Goal: Task Accomplishment & Management: Manage account settings

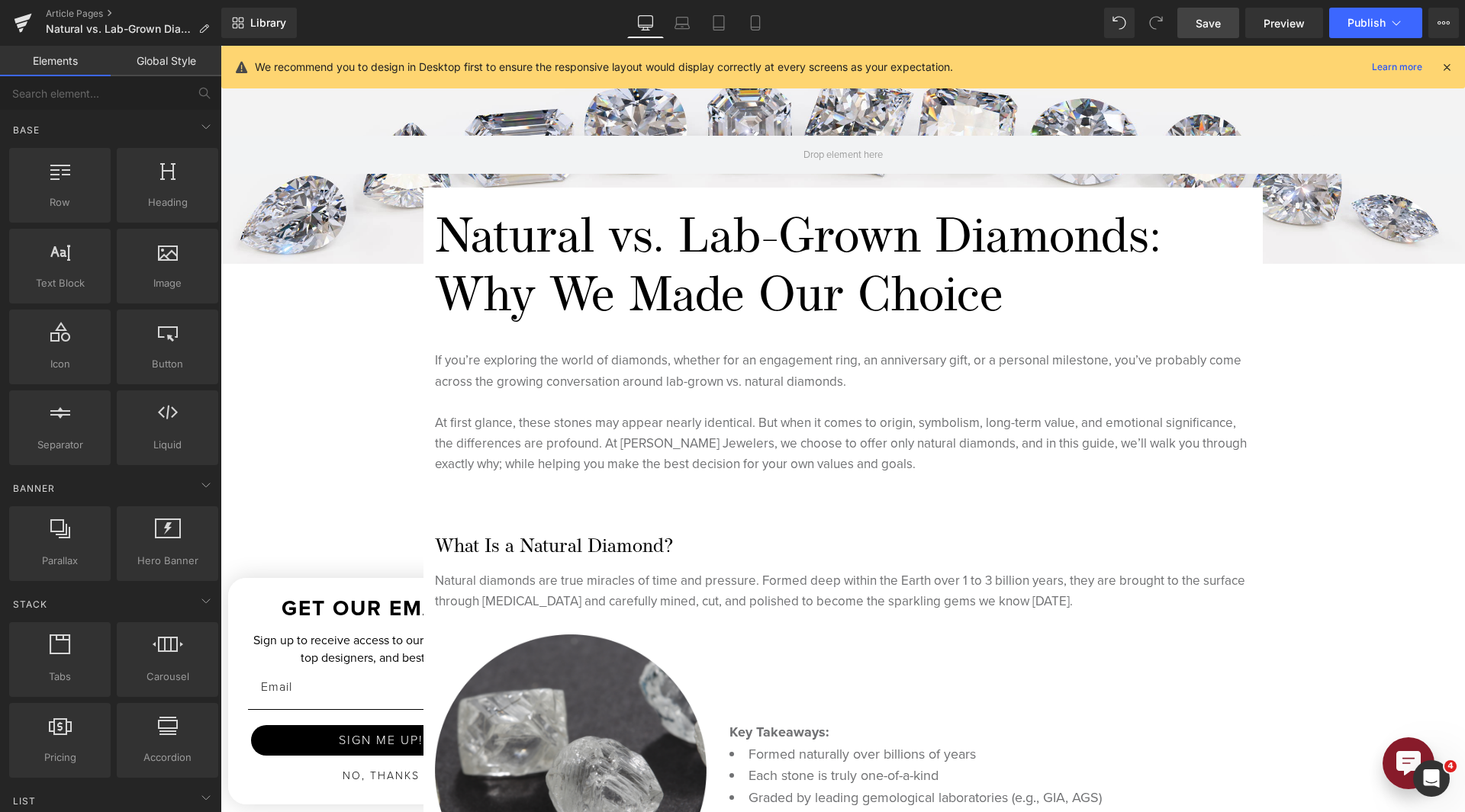
click at [1224, 16] on link "Save" at bounding box center [1208, 23] width 62 height 30
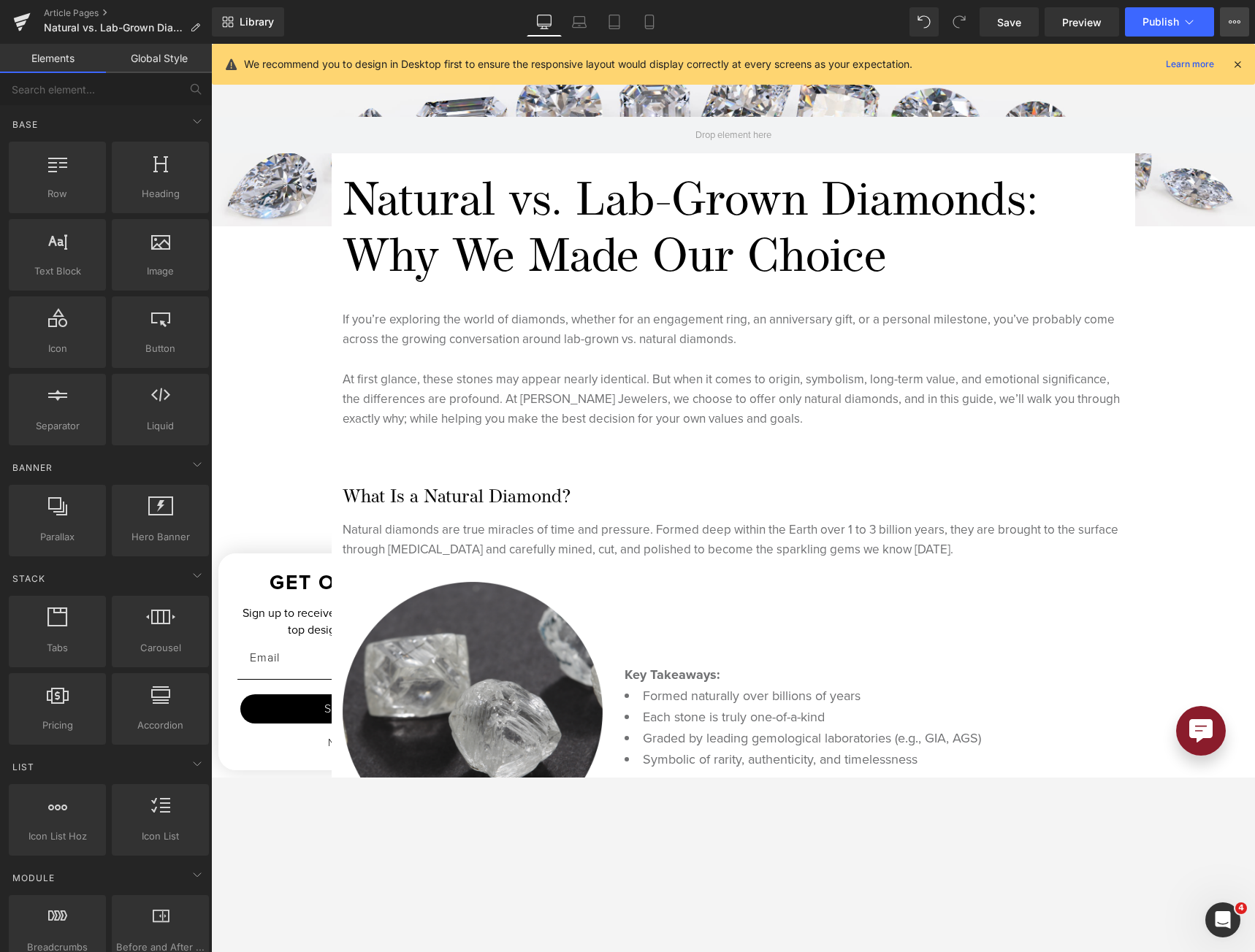
click at [1245, 21] on button "View Live Page View with current Template Save Template to Library Schedule Pub…" at bounding box center [1234, 22] width 29 height 29
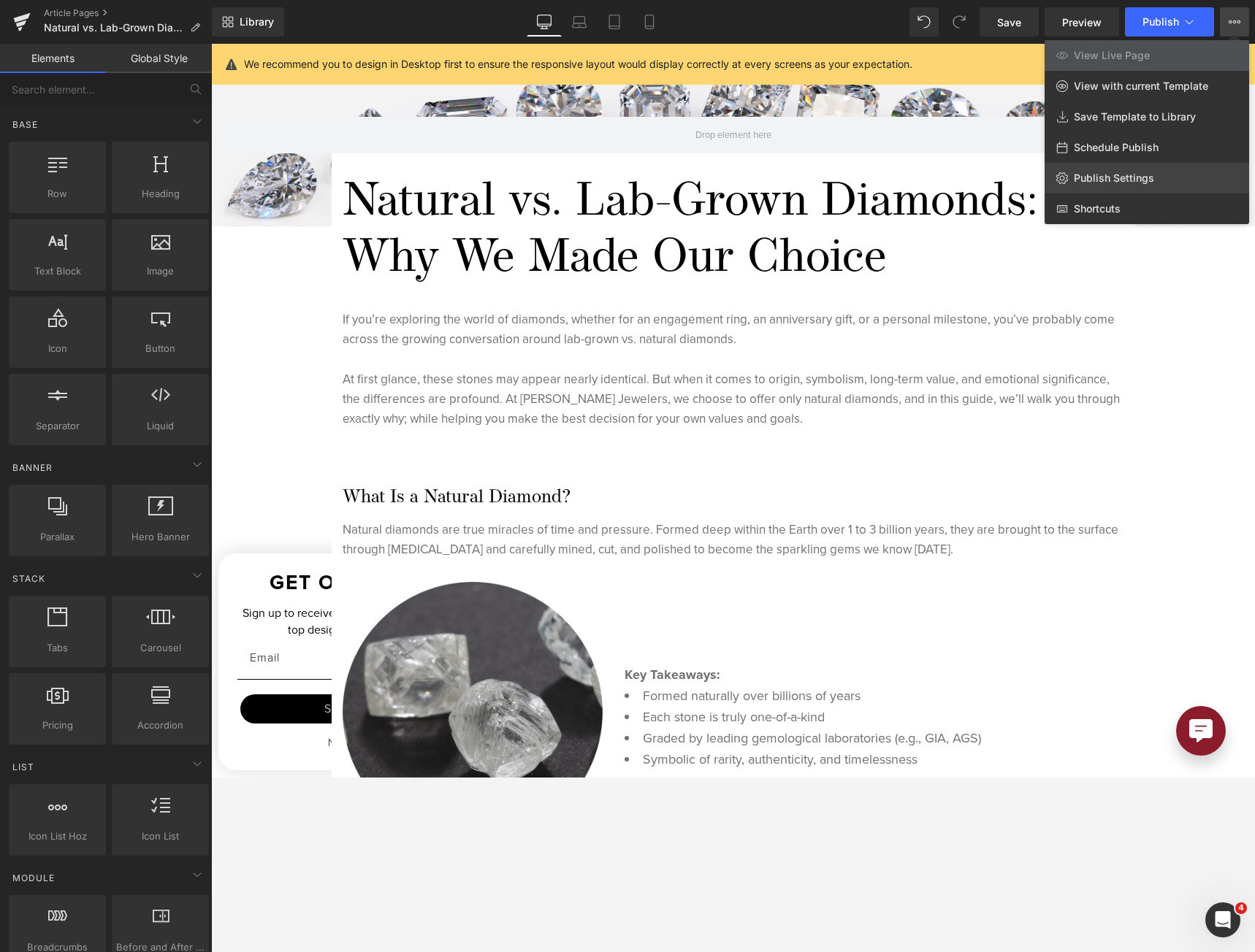
click at [1186, 179] on link "Publish Settings" at bounding box center [1146, 178] width 204 height 30
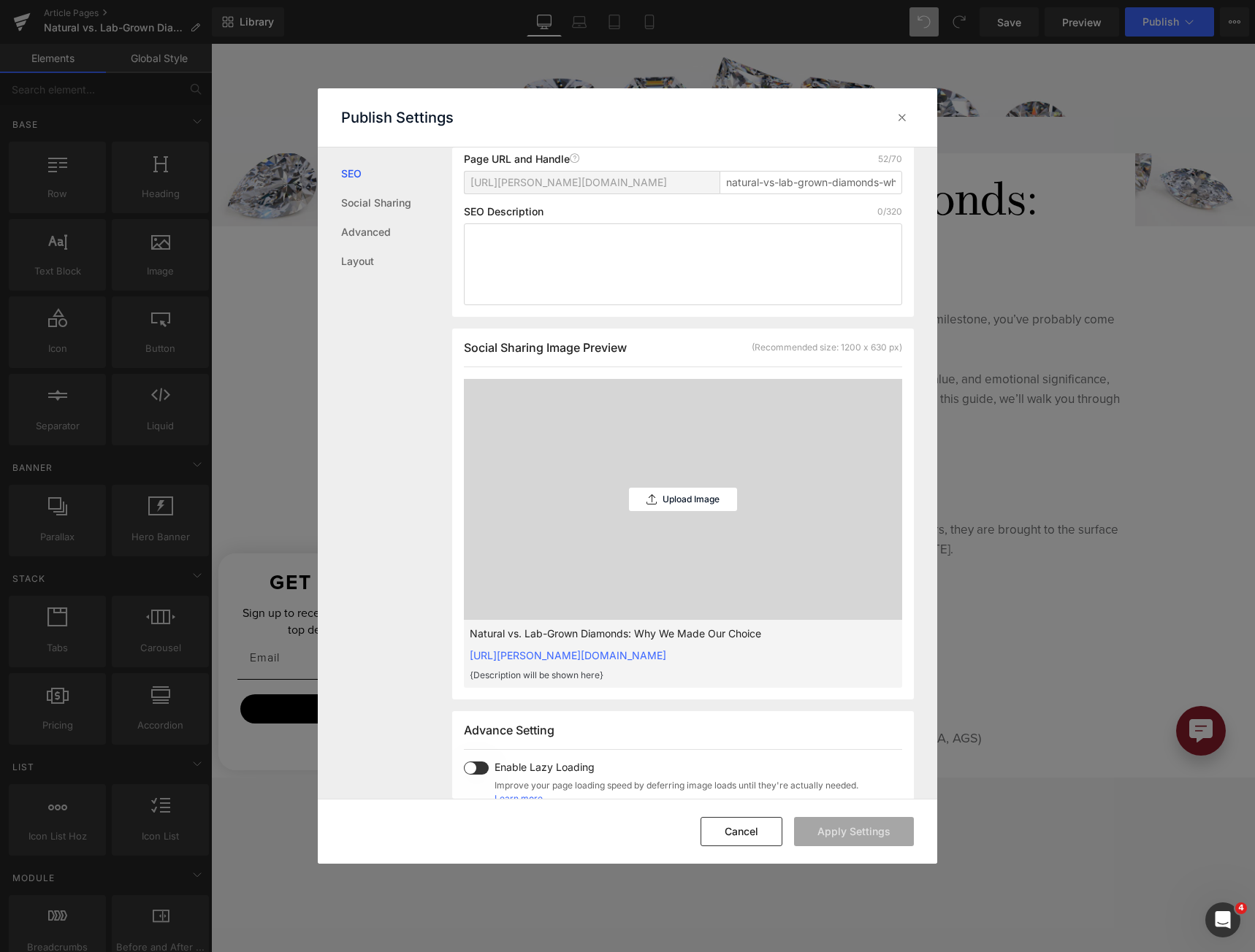
scroll to position [220, 0]
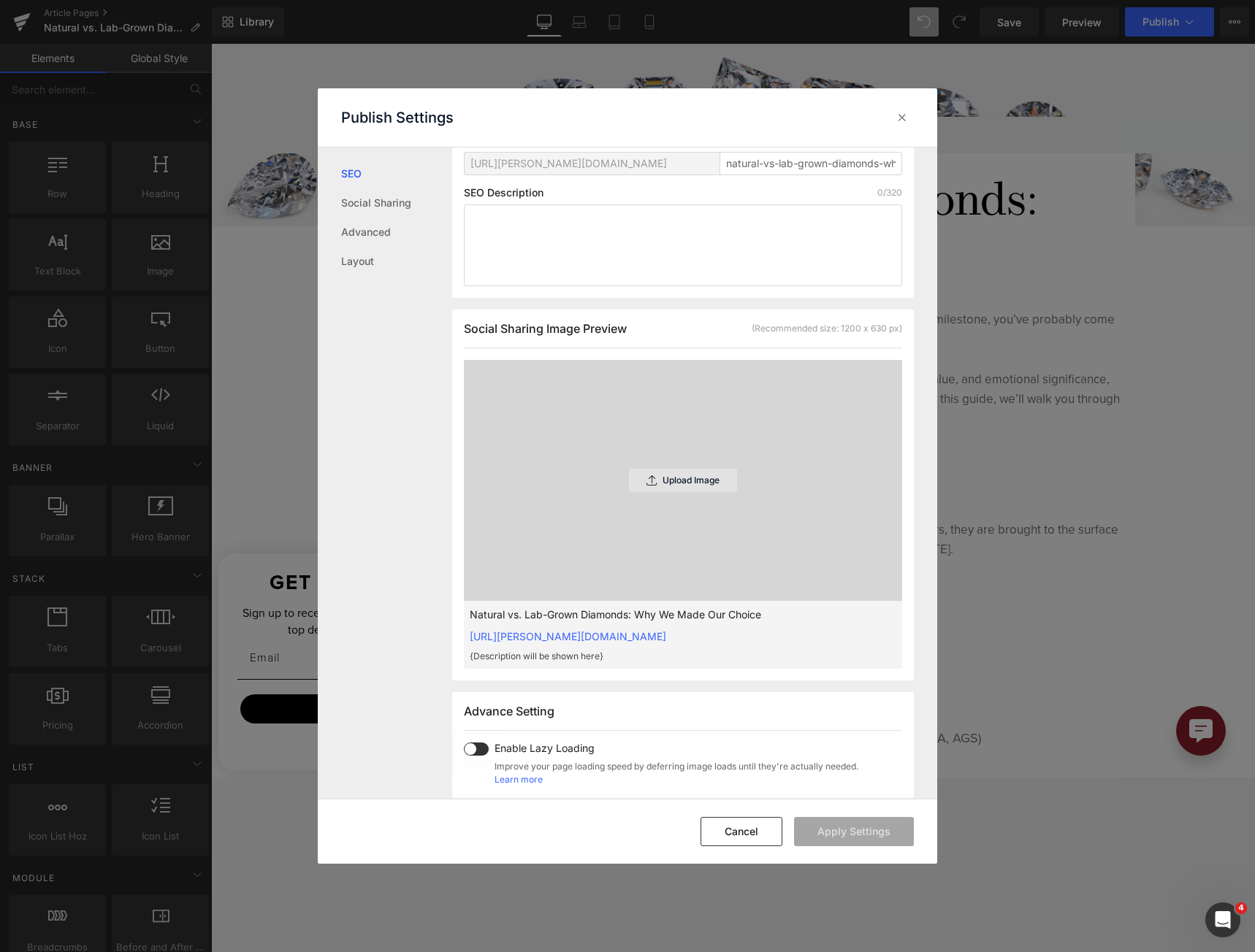
click at [673, 486] on p "Upload Image" at bounding box center [690, 480] width 57 height 10
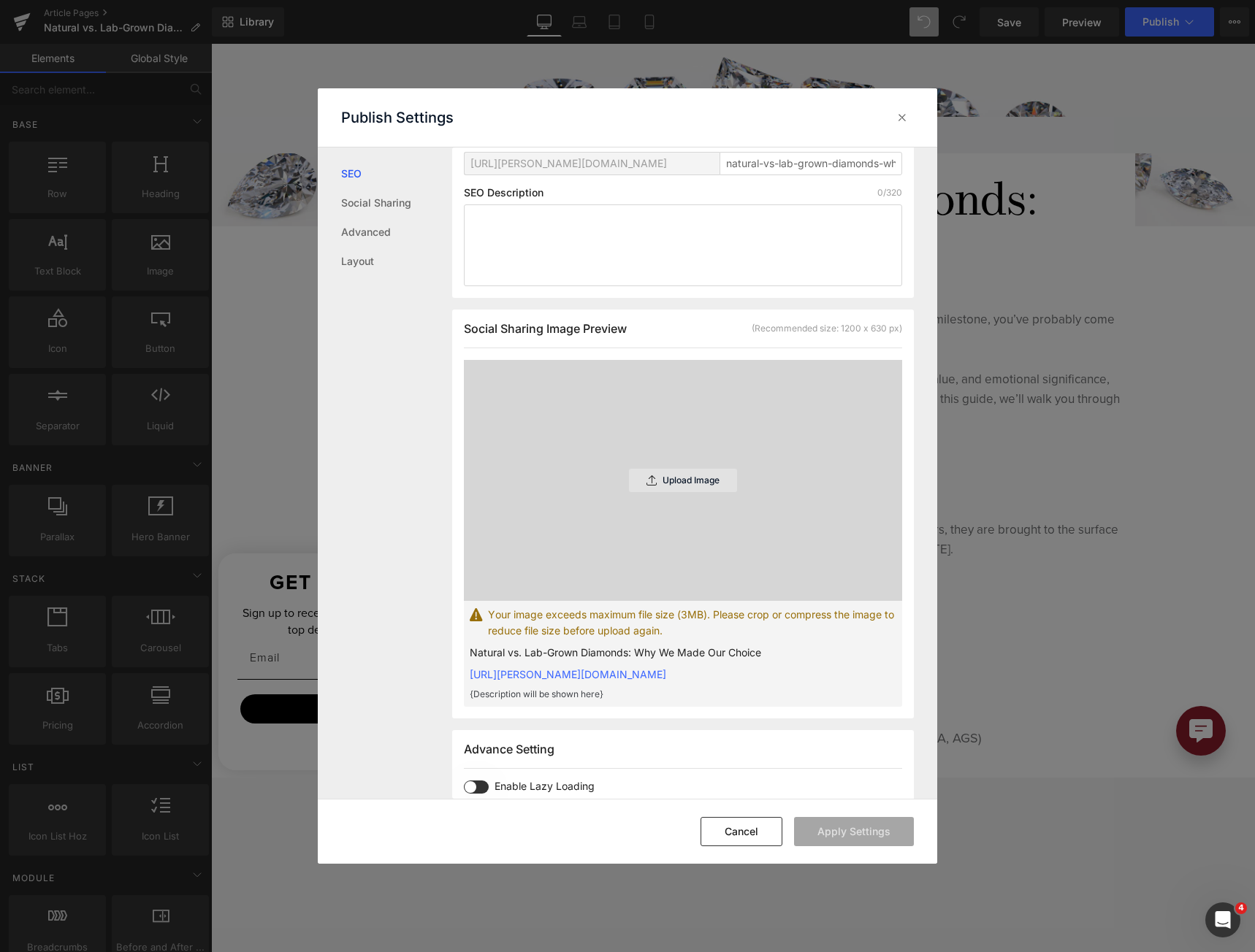
click at [674, 492] on div "Upload Image" at bounding box center [682, 480] width 108 height 23
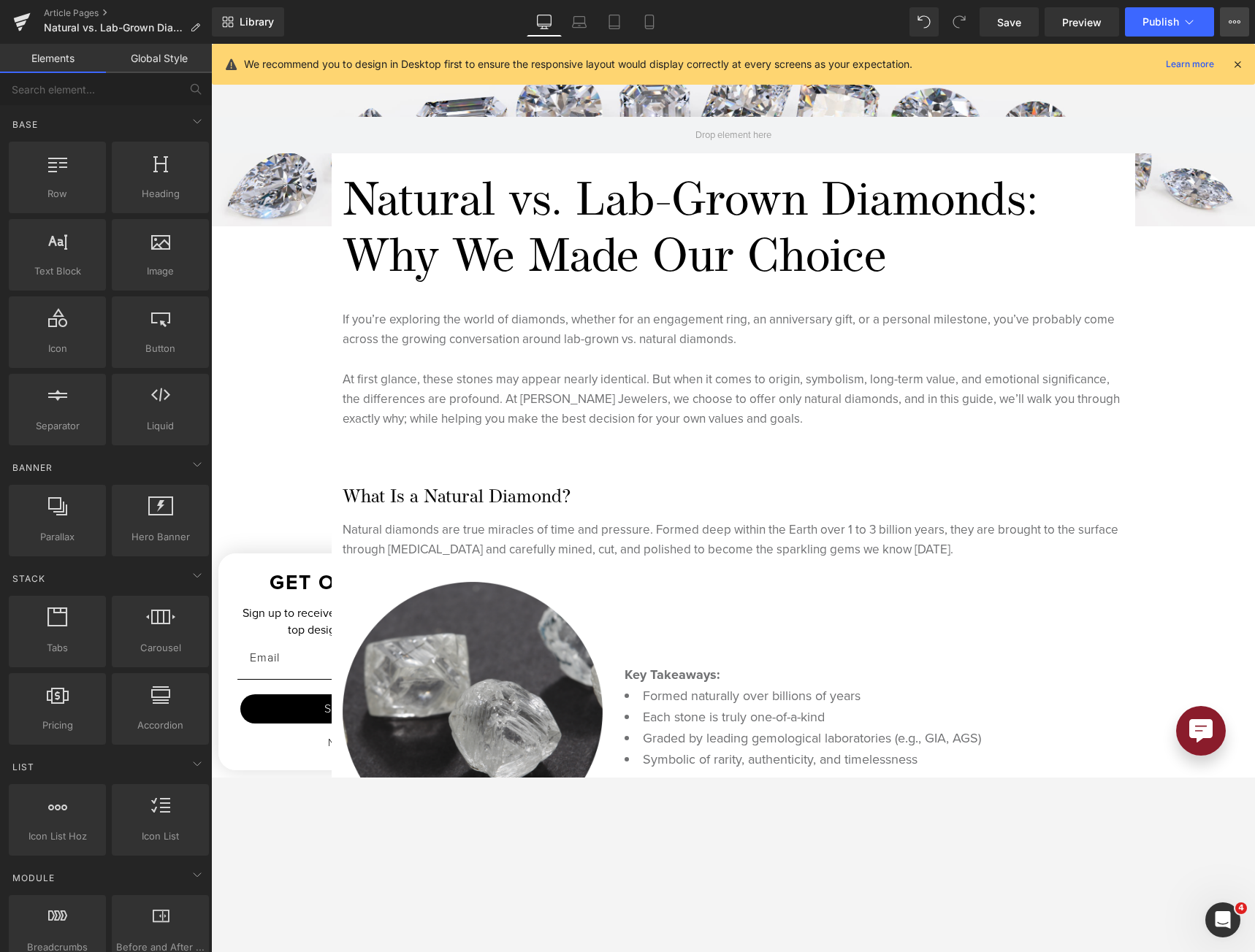
click at [1248, 16] on button "View Live Page View with current Template Save Template to Library Schedule Pub…" at bounding box center [1234, 22] width 29 height 29
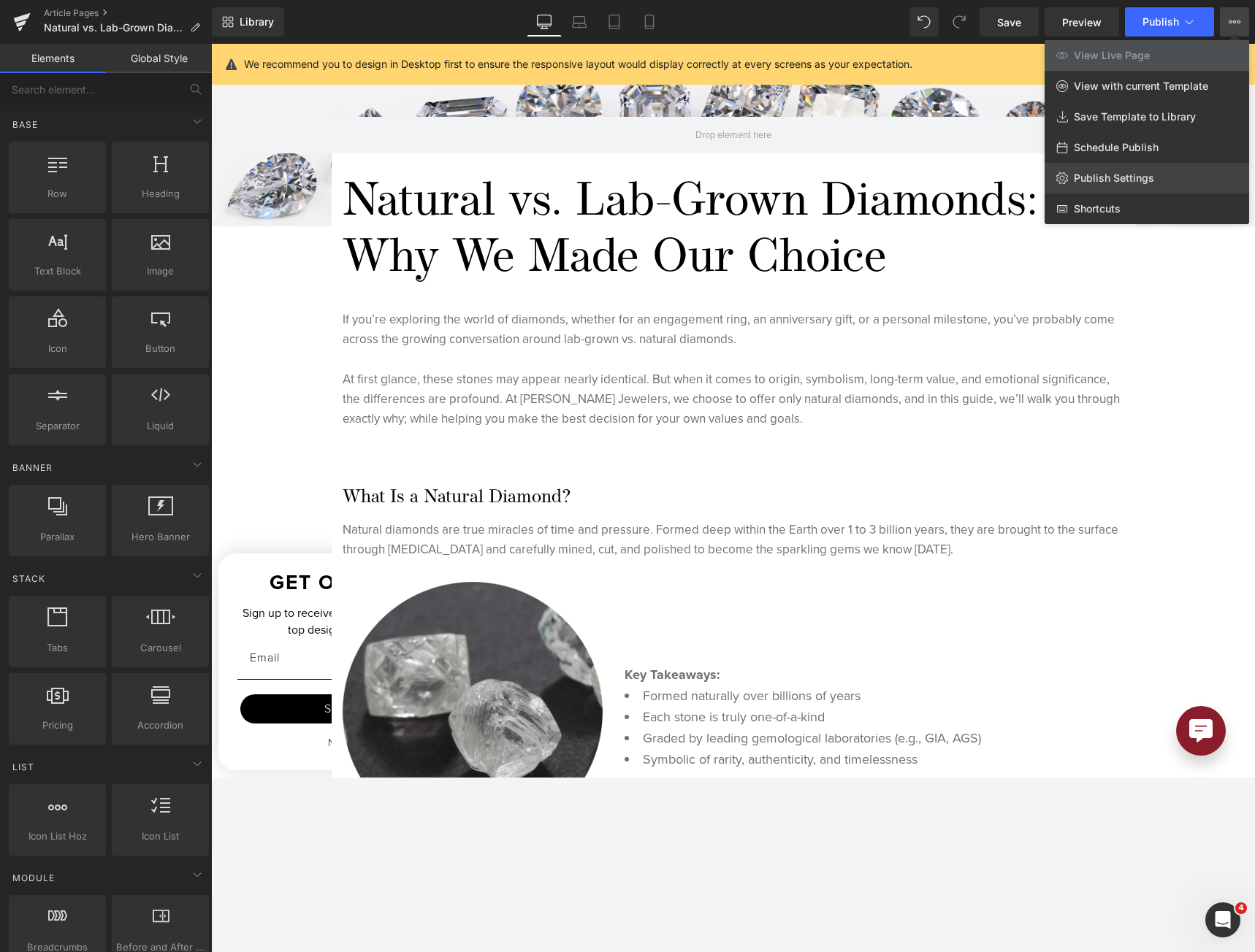
click at [1181, 167] on link "Publish Settings" at bounding box center [1146, 178] width 204 height 30
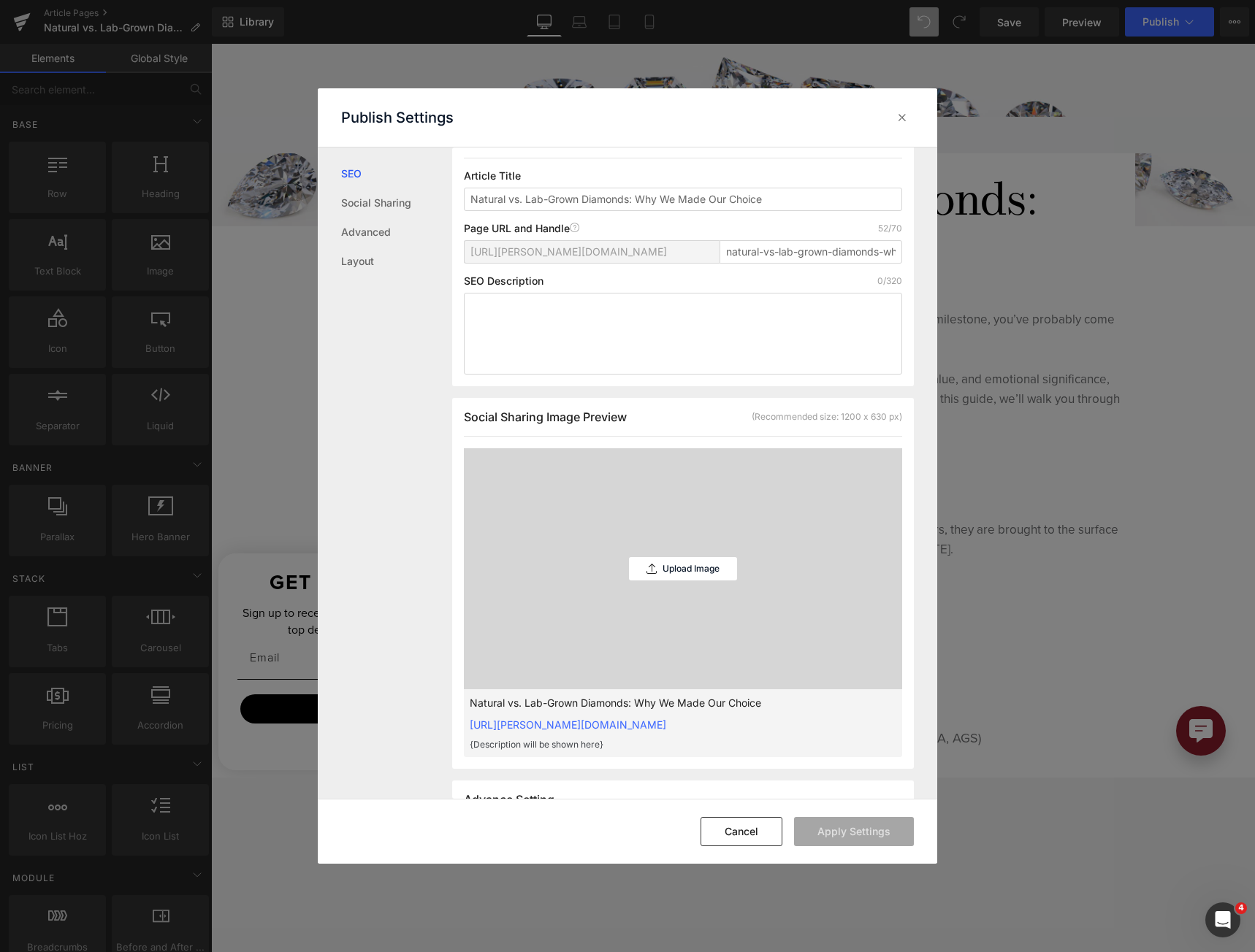
scroll to position [147, 0]
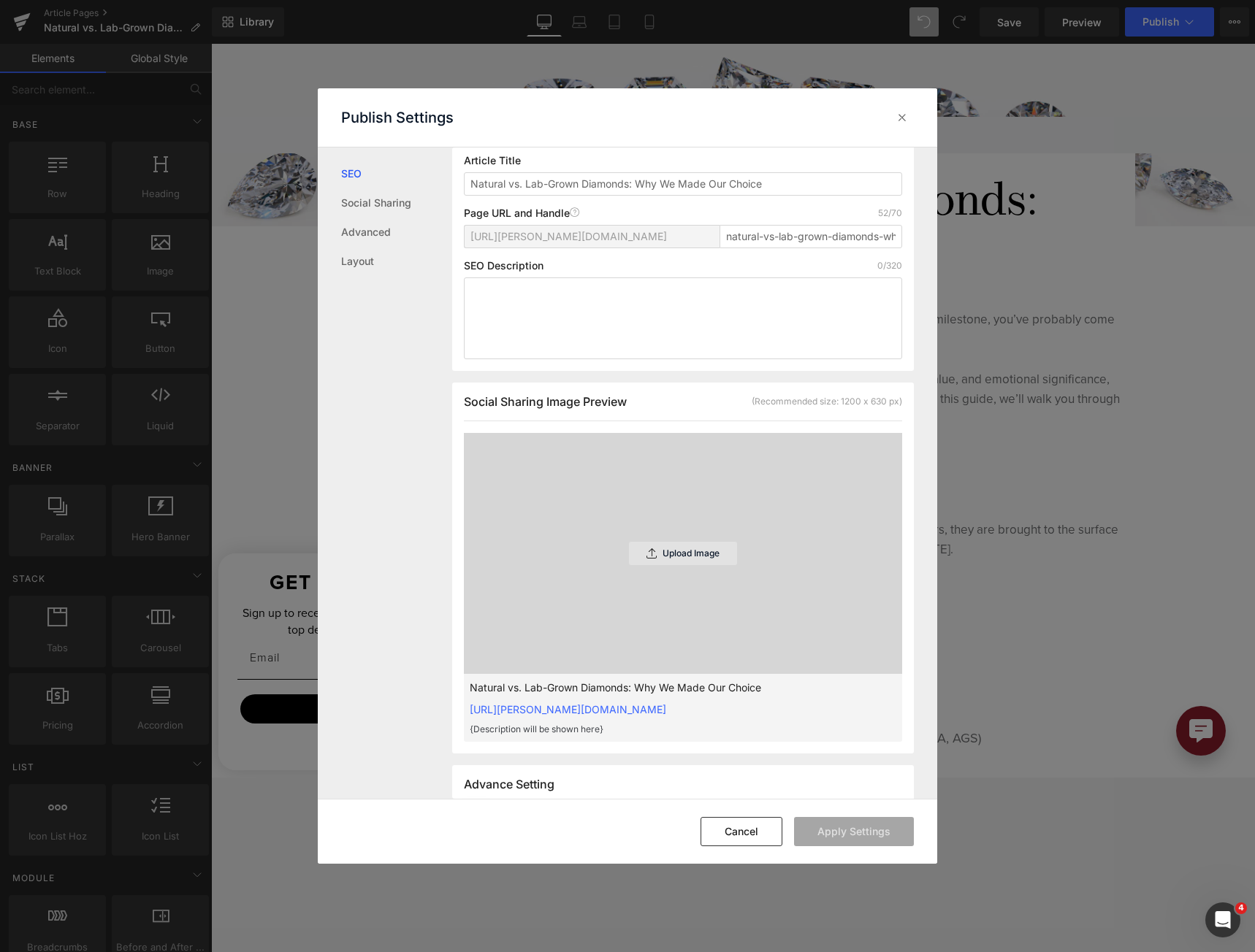
click at [681, 559] on p "Upload Image" at bounding box center [690, 553] width 57 height 10
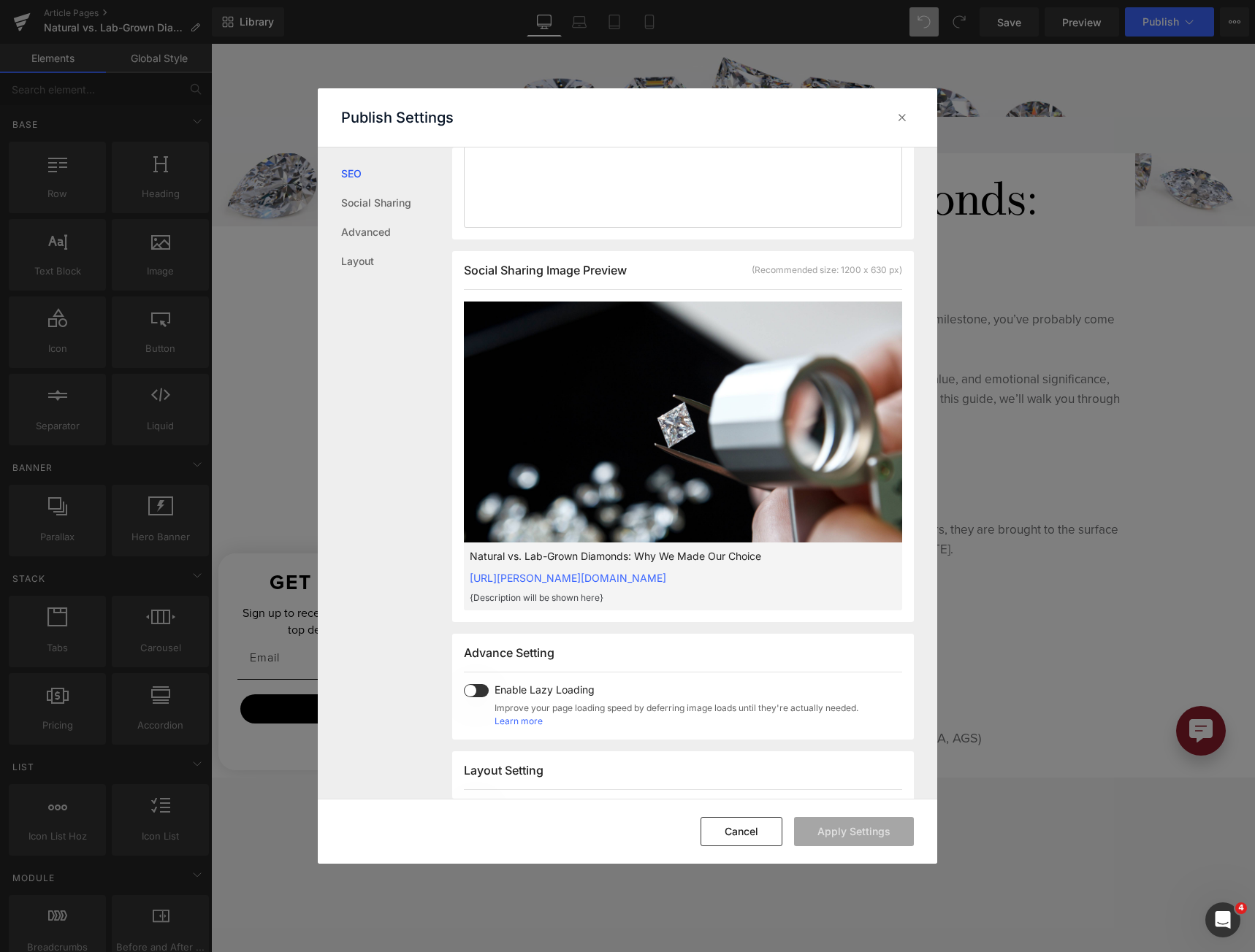
scroll to position [220, 0]
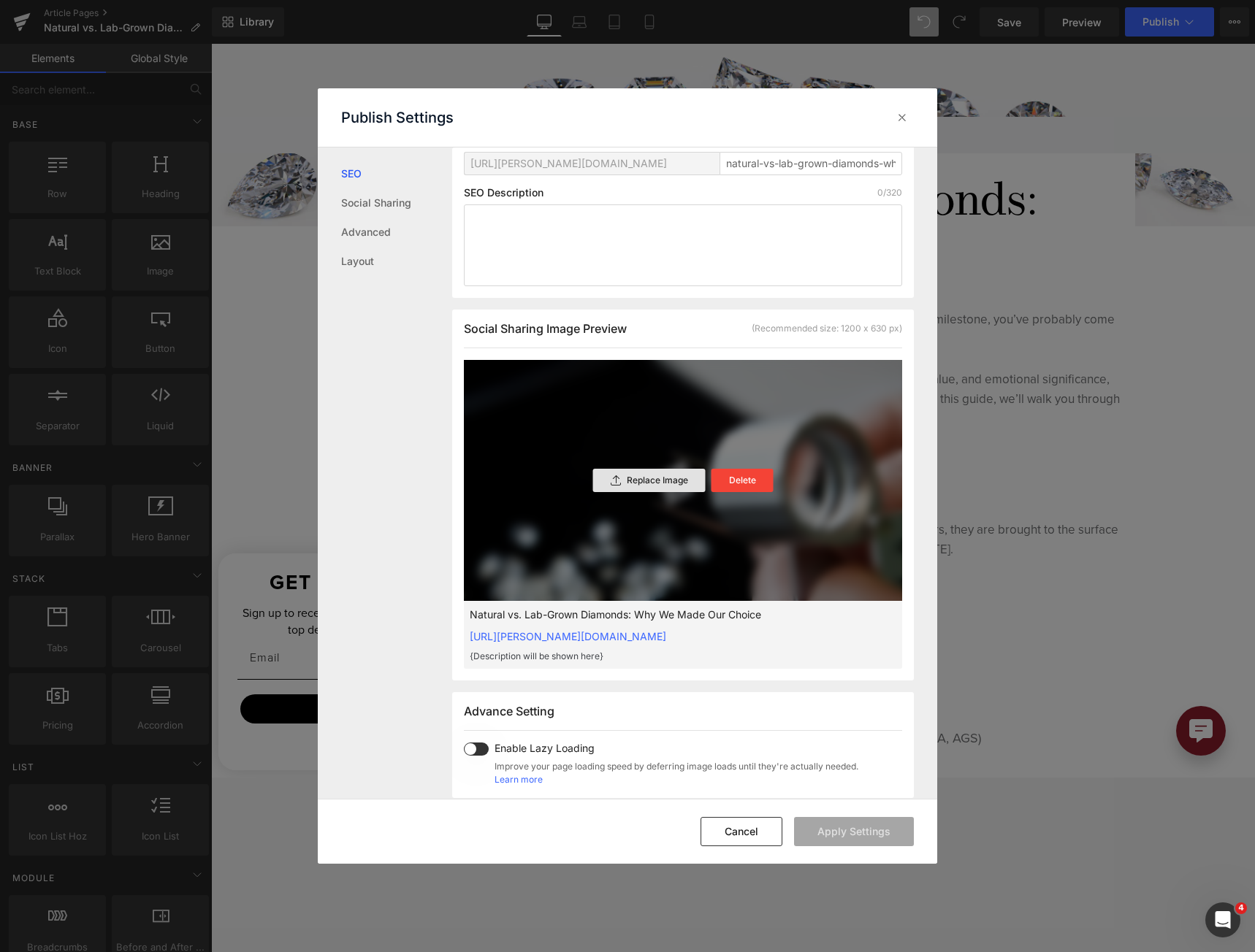
click at [669, 492] on div "Replace Image" at bounding box center [650, 480] width 112 height 23
click at [627, 486] on p "Replace Image" at bounding box center [658, 480] width 62 height 10
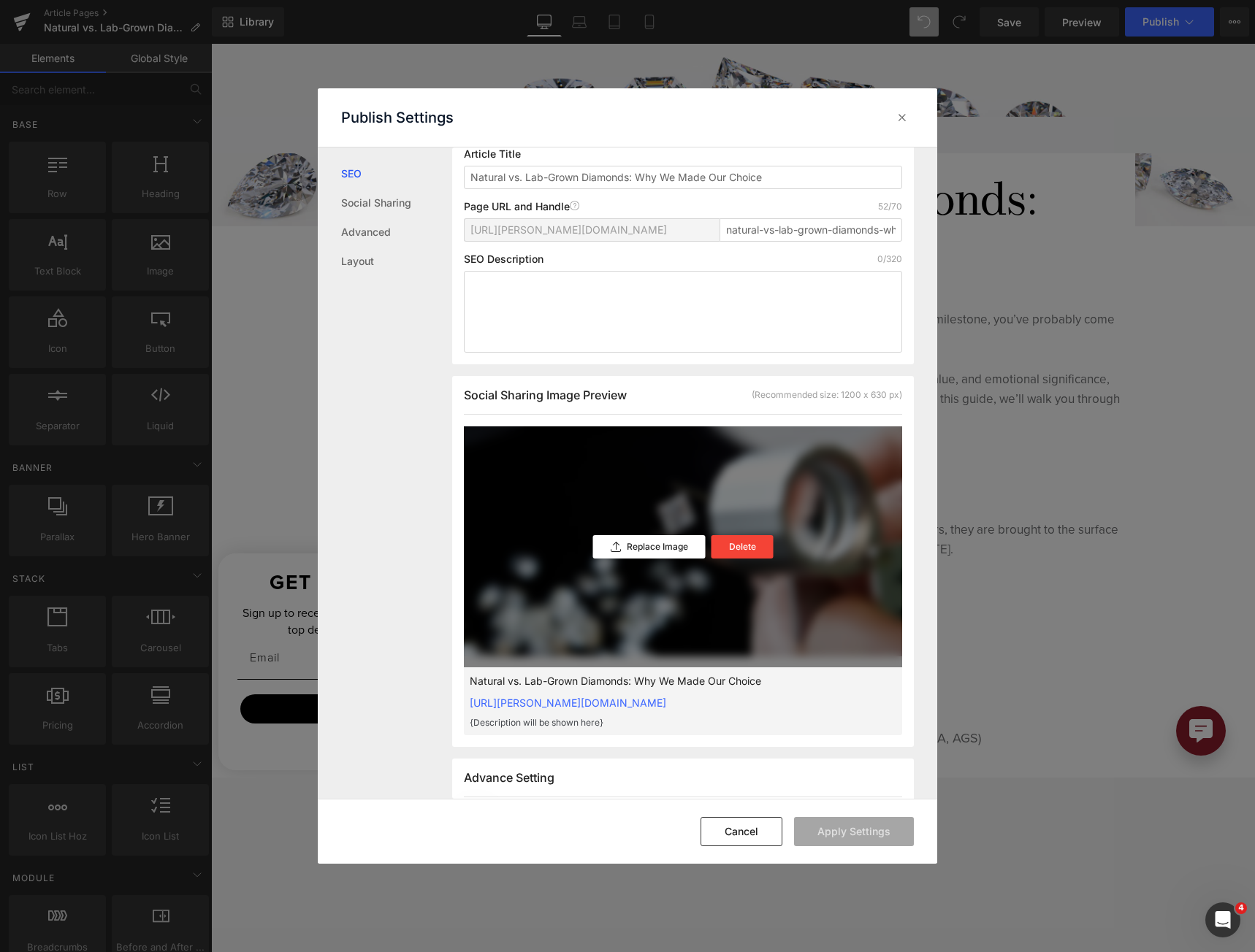
scroll to position [147, 0]
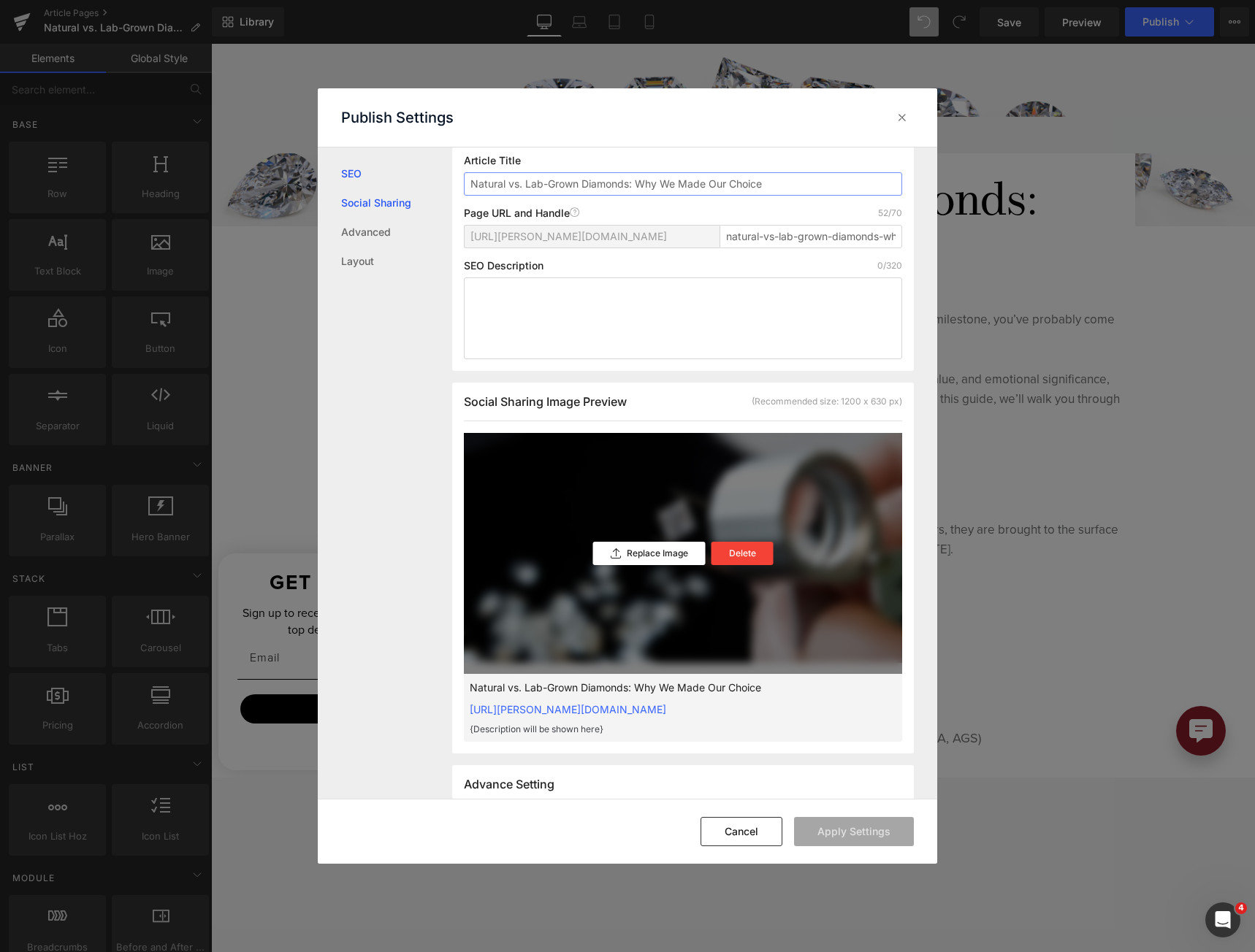
drag, startPoint x: 745, startPoint y: 199, endPoint x: 430, endPoint y: 202, distance: 315.0
click at [430, 202] on div "SEO Social Sharing Advanced Layout Search Result Preview Natural vs. Lab-Grown …" at bounding box center [628, 473] width 620 height 653
paste textarea "Explore the differences between natural diamonds and lab-grown diamonds, includ…"
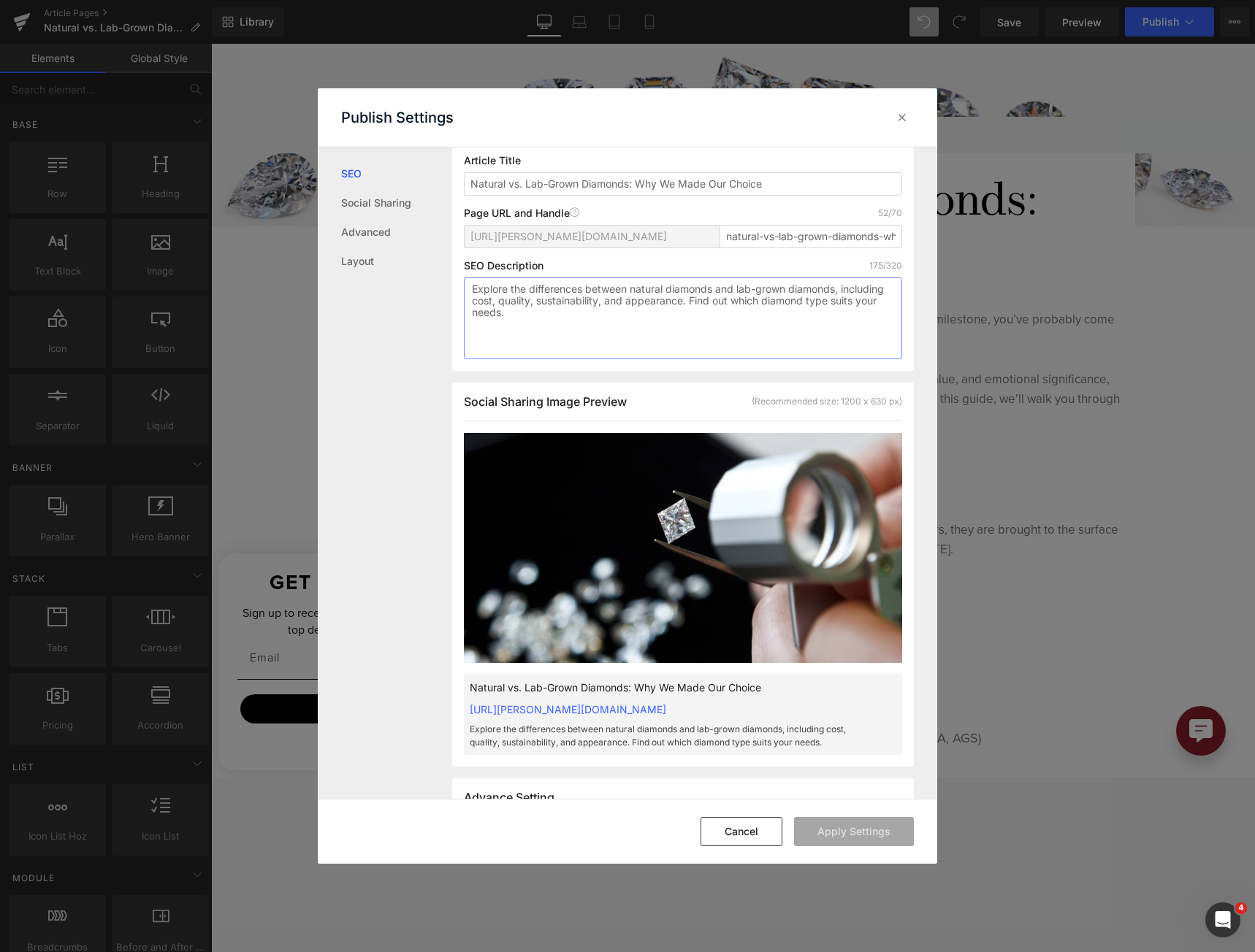
click at [603, 332] on textarea "Explore the differences between natural diamonds and lab-grown diamonds, includ…" at bounding box center [682, 319] width 438 height 82
drag, startPoint x: 662, startPoint y: 331, endPoint x: 739, endPoint y: 319, distance: 77.9
click at [739, 319] on textarea "Explore the differences between natural diamonds and lab-grown diamonds, includ…" at bounding box center [682, 319] width 438 height 82
click at [759, 311] on textarea "Explore the differences between natural diamonds and lab-grown diamonds, includ…" at bounding box center [682, 319] width 438 height 82
type textarea "Explore the differences between natural diamonds and lab-grown diamonds, includ…"
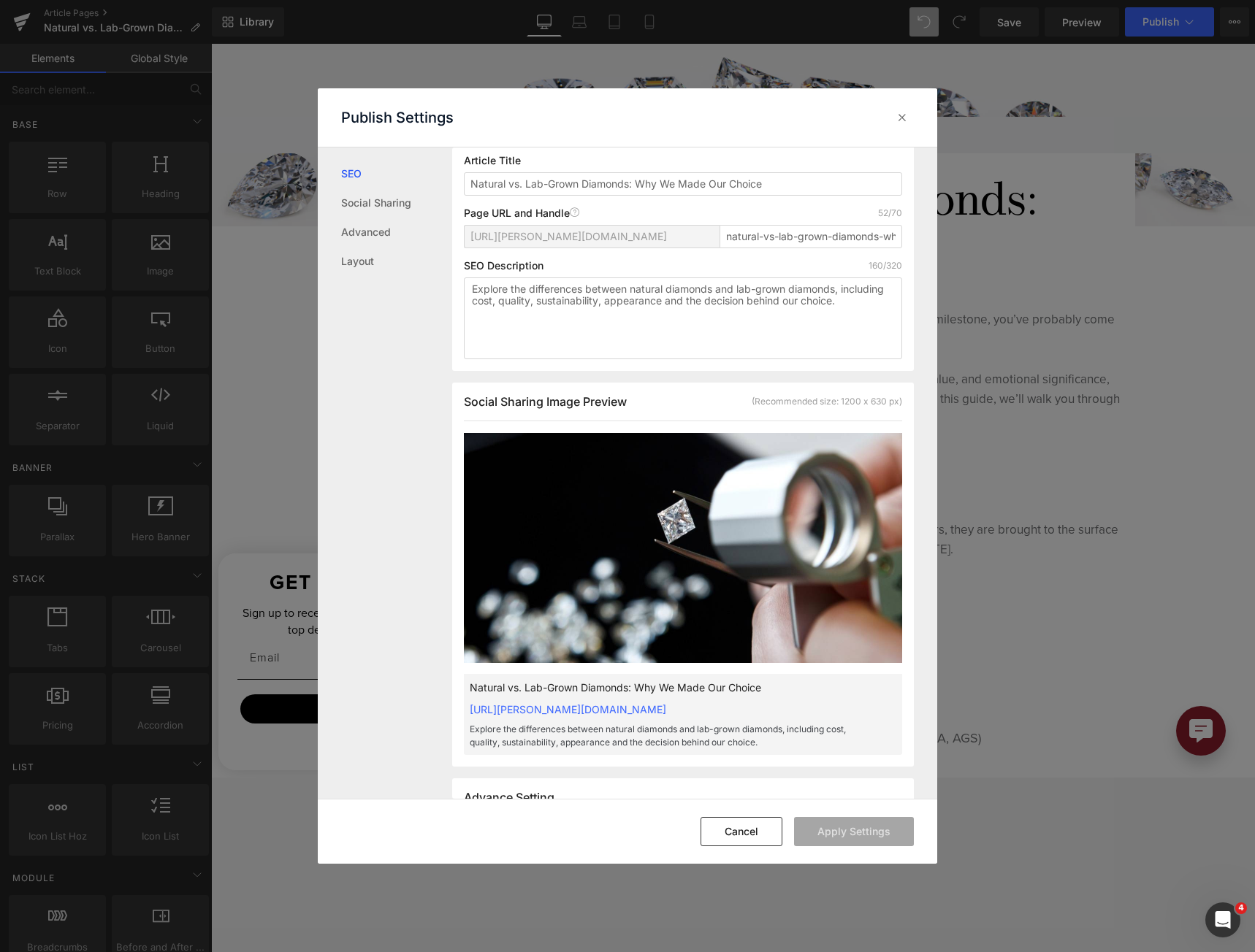
click at [899, 314] on div "Search Result Preview Natural vs. Lab-Grown Diamonds: Why We Made Our Choice [U…" at bounding box center [683, 185] width 461 height 372
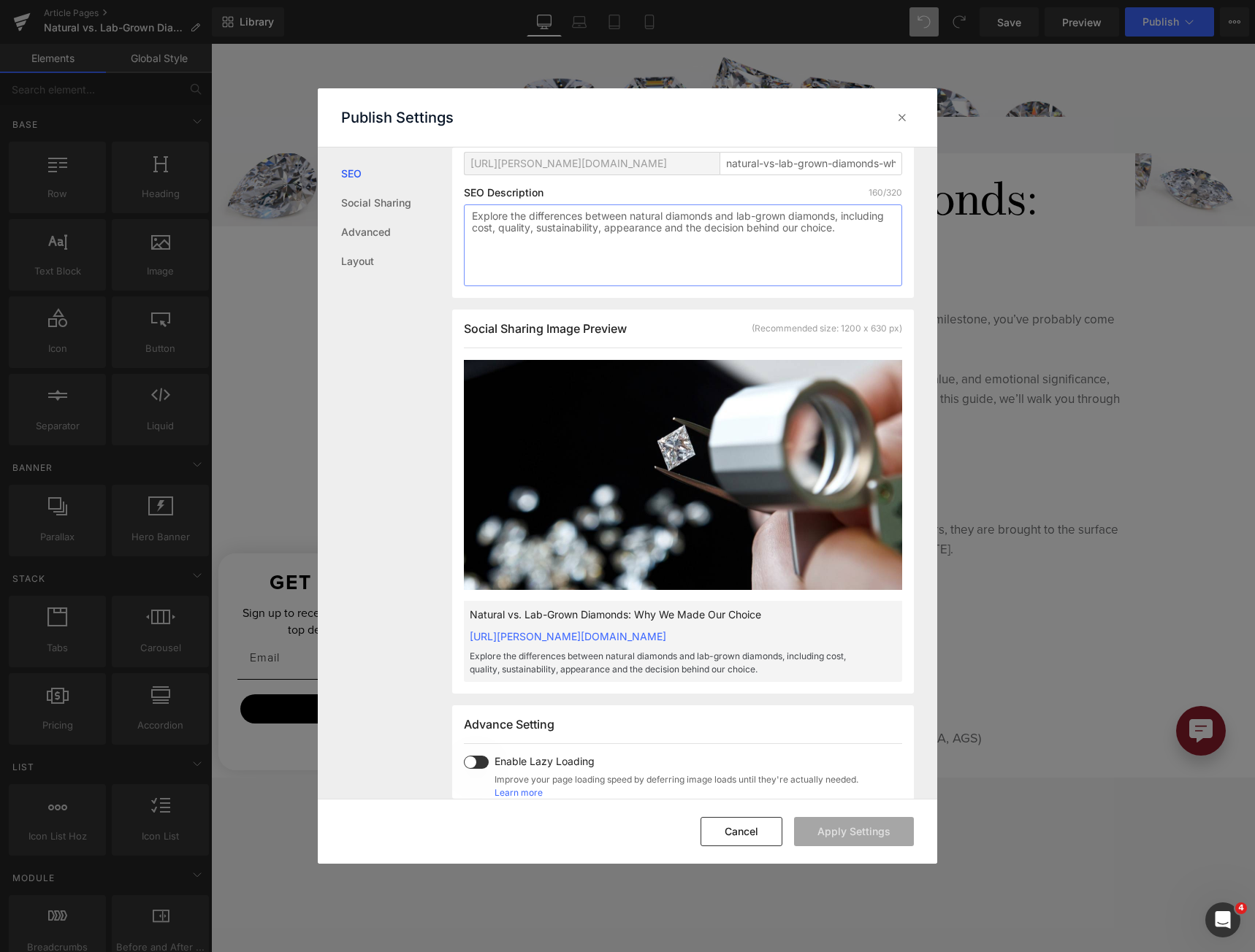
click at [712, 259] on textarea "Explore the differences between natural diamonds and lab-grown diamonds, includ…" at bounding box center [682, 245] width 438 height 82
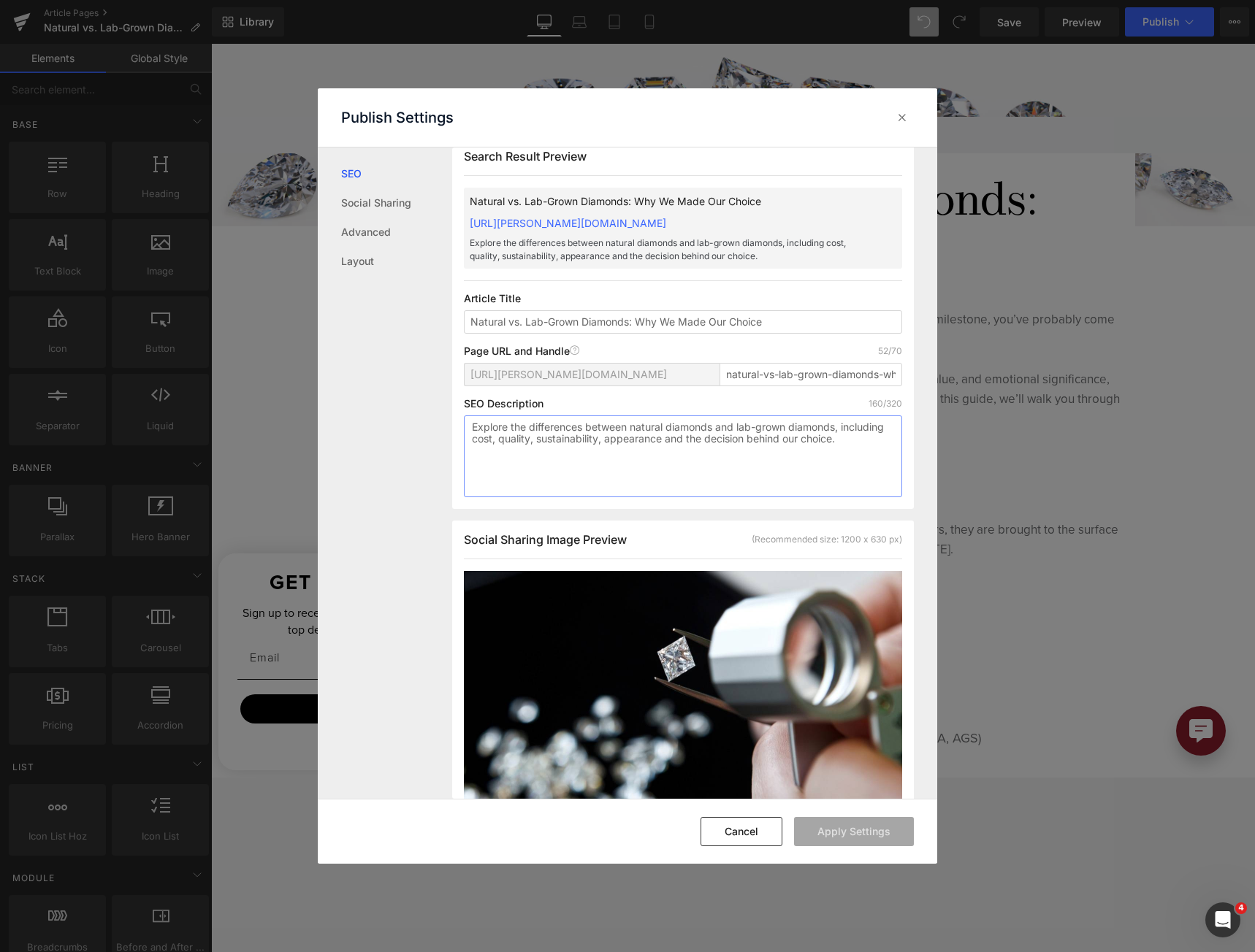
scroll to position [14, 0]
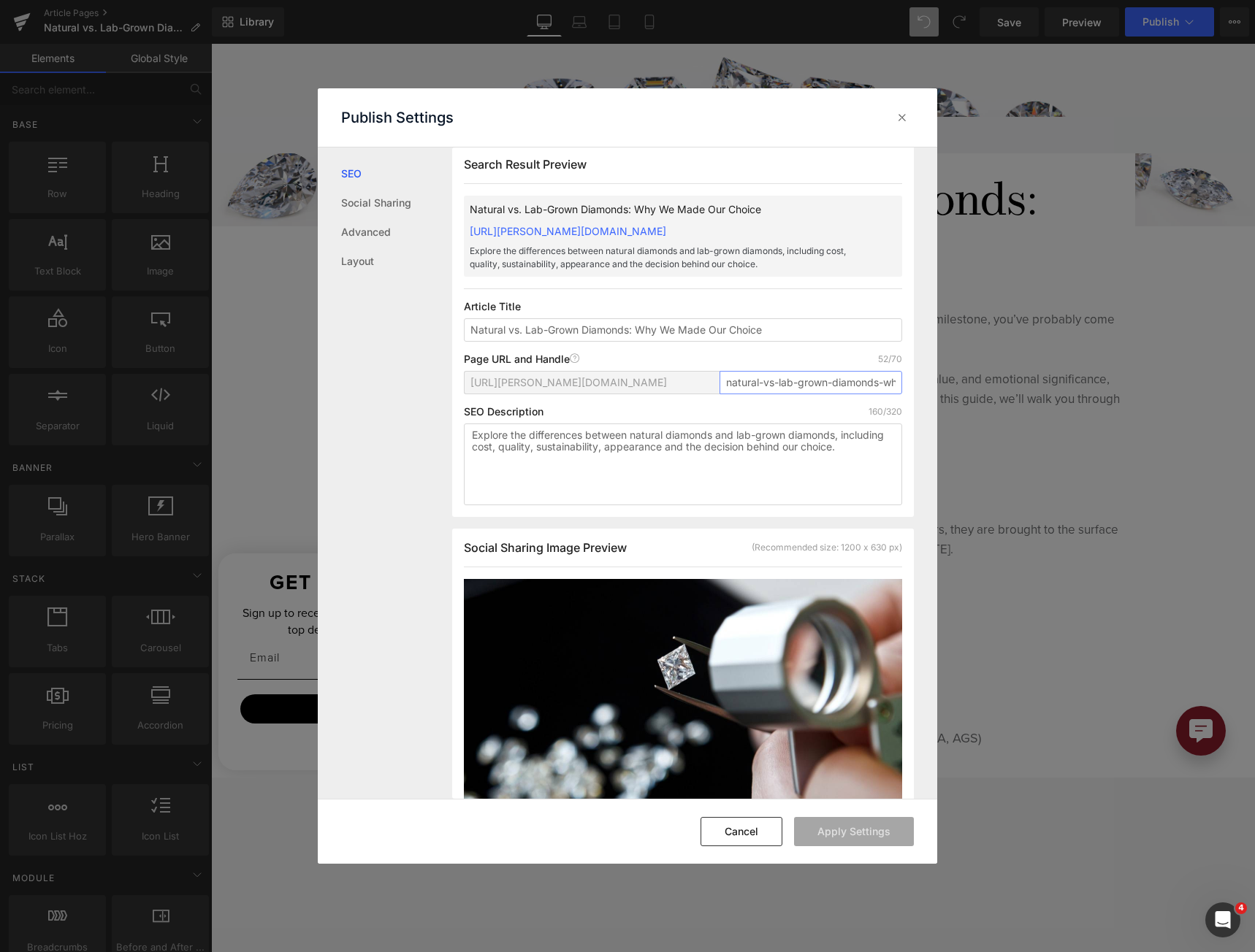
click at [831, 395] on input "natural-vs-lab-grown-diamonds-why-we-made-our-choice" at bounding box center [811, 382] width 183 height 23
click at [820, 342] on input "Natural vs. Lab-Grown Diamonds: Why We Made Our Choice" at bounding box center [682, 330] width 438 height 23
click at [690, 494] on textarea "Explore the differences between natural diamonds and lab-grown diamonds, includ…" at bounding box center [682, 464] width 438 height 82
drag, startPoint x: 893, startPoint y: 468, endPoint x: 376, endPoint y: 431, distance: 518.3
click at [373, 432] on div "SEO Social Sharing Advanced Layout Search Result Preview Natural vs. Lab-Grown …" at bounding box center [628, 473] width 620 height 653
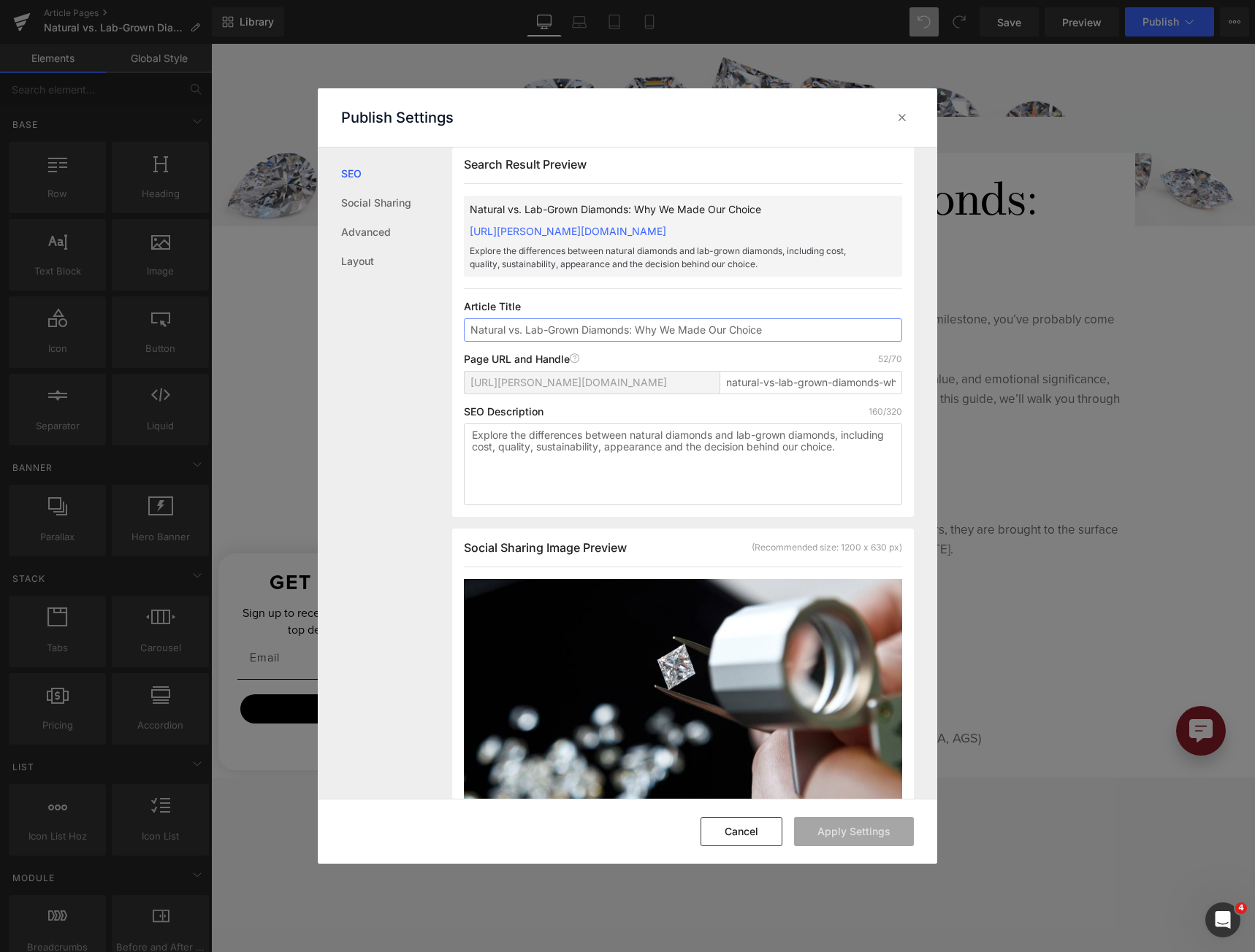
click at [783, 342] on input "Natural vs. Lab-Grown Diamonds: Why We Made Our Choice" at bounding box center [682, 330] width 438 height 23
type input "Natural vs. Lab-Grown Diamonds: Why We Made Our Choice"
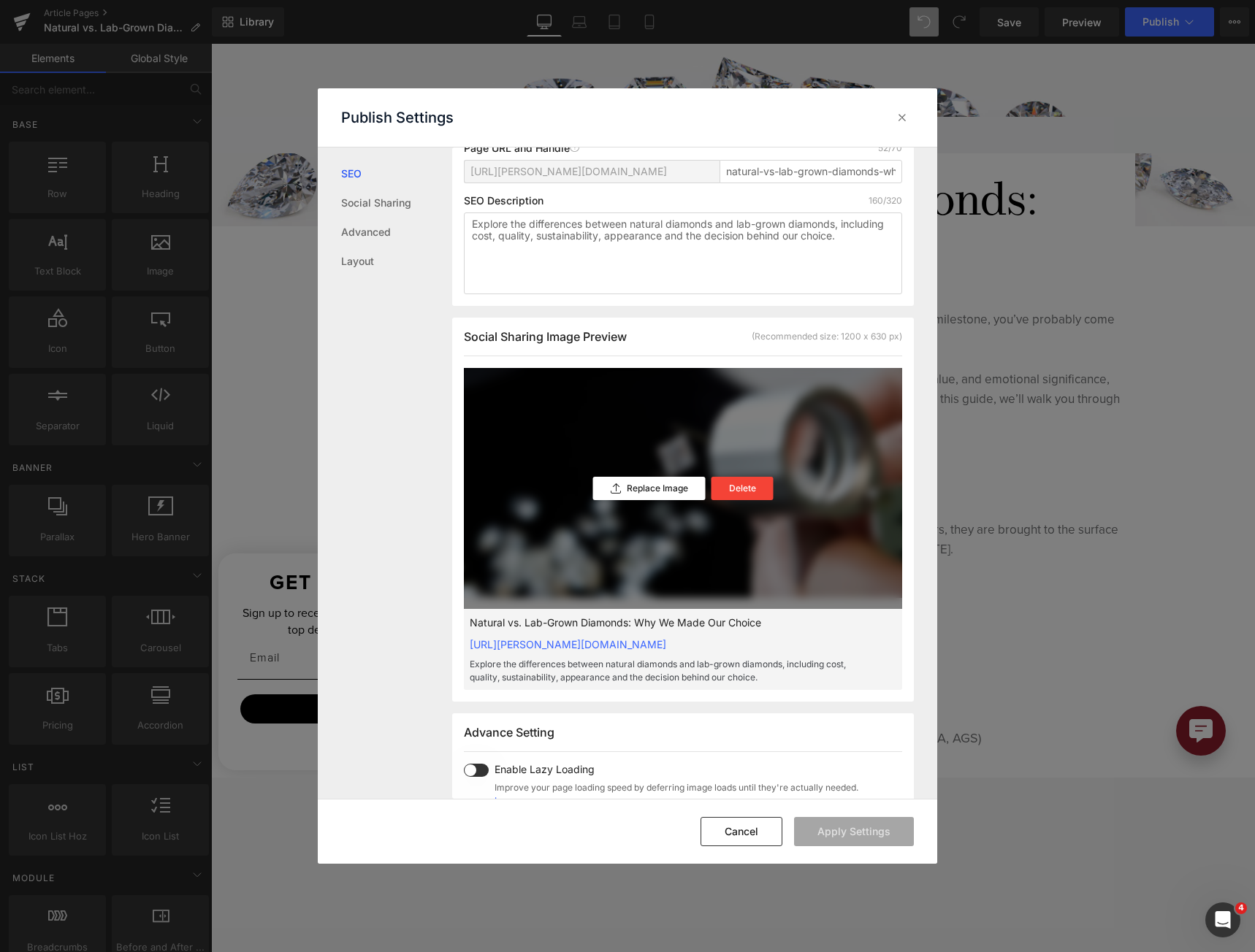
scroll to position [233, 0]
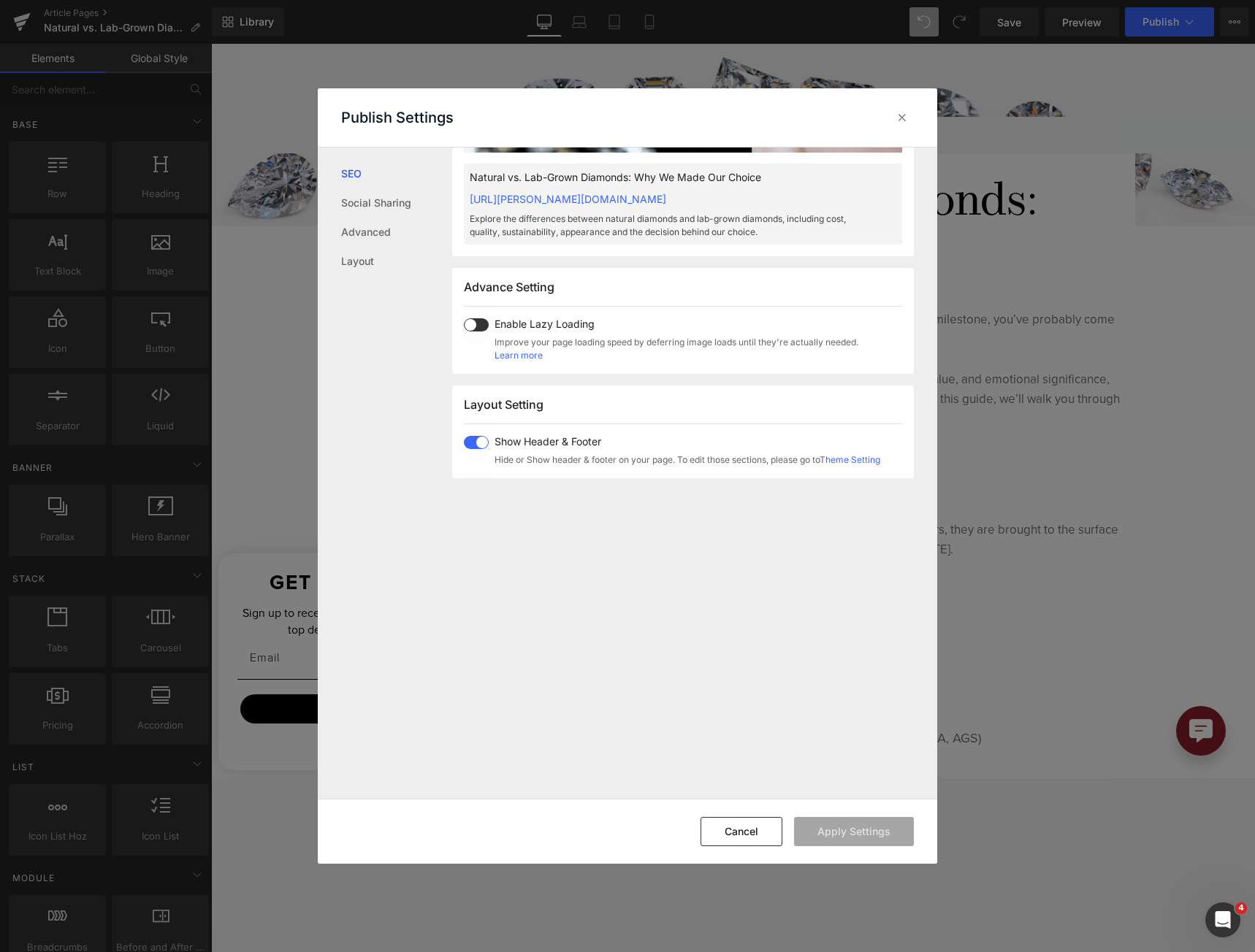
scroll to position [671, 0]
click at [480, 461] on div "Layout Setting Show Header & Footer Hide or Show header & footer on your page. …" at bounding box center [683, 432] width 461 height 93
click at [483, 448] on span at bounding box center [476, 442] width 25 height 13
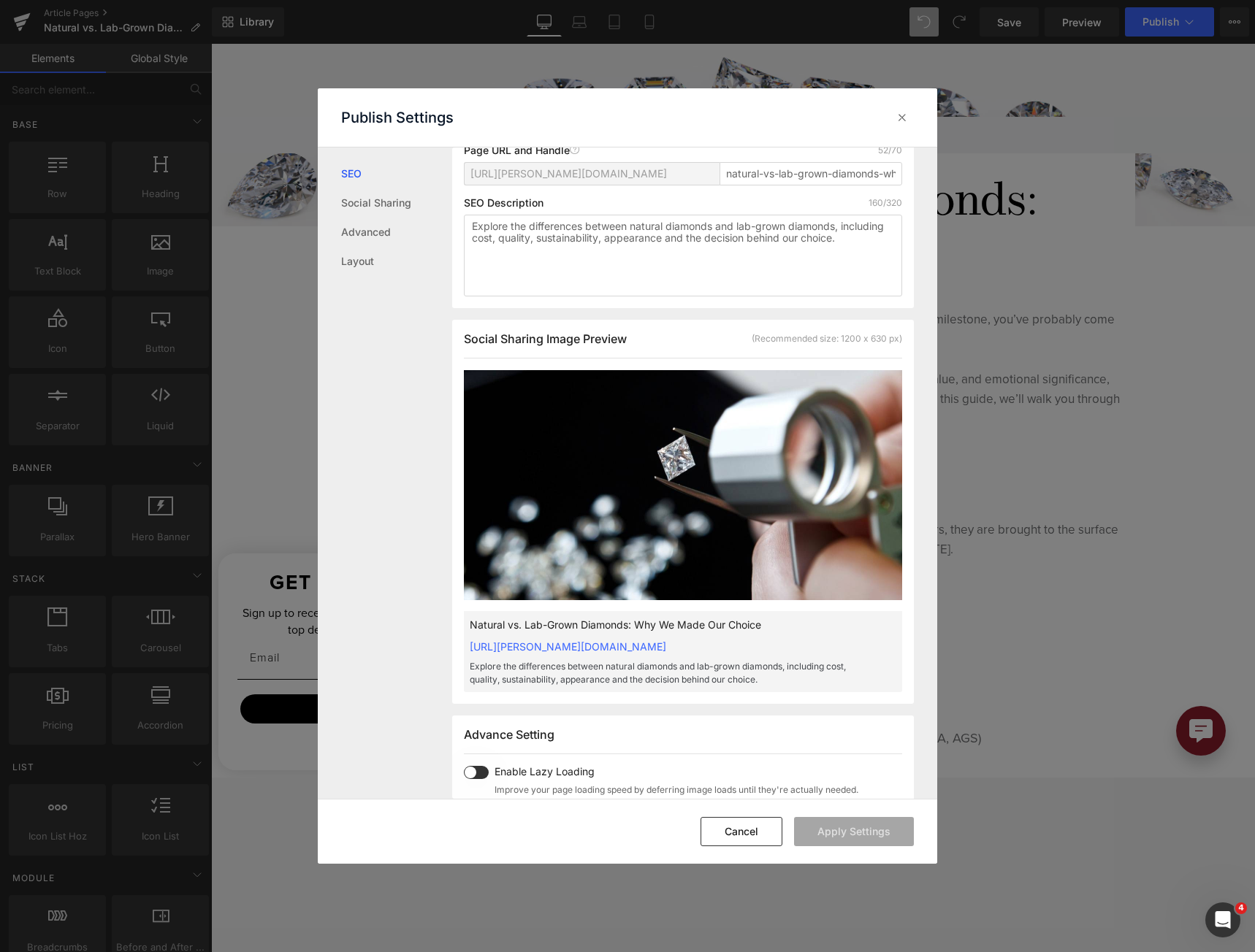
scroll to position [14, 0]
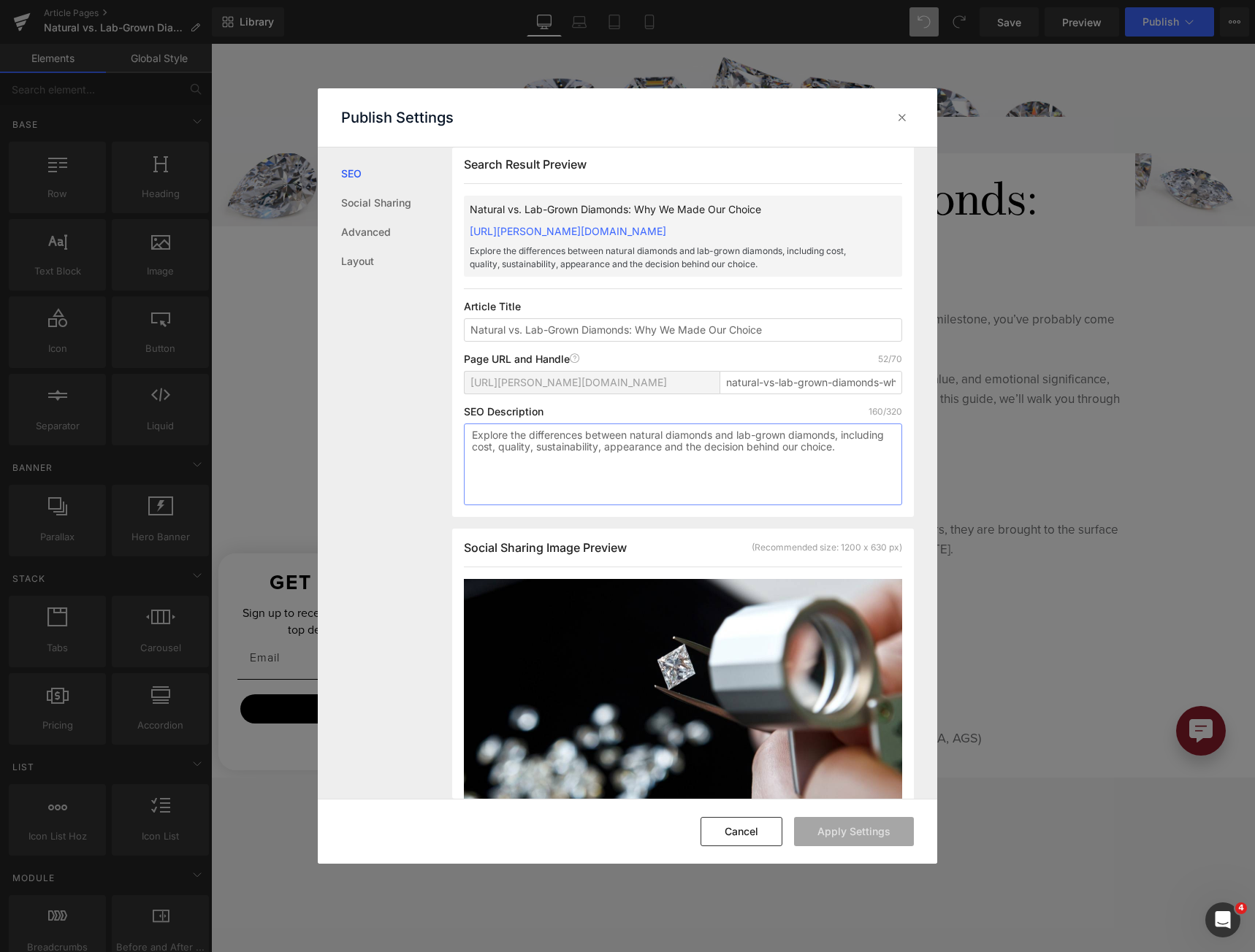
click at [718, 458] on textarea "Explore the differences between natural diamonds and lab-grown diamonds, includ…" at bounding box center [682, 464] width 438 height 82
click at [904, 120] on icon at bounding box center [902, 118] width 14 height 14
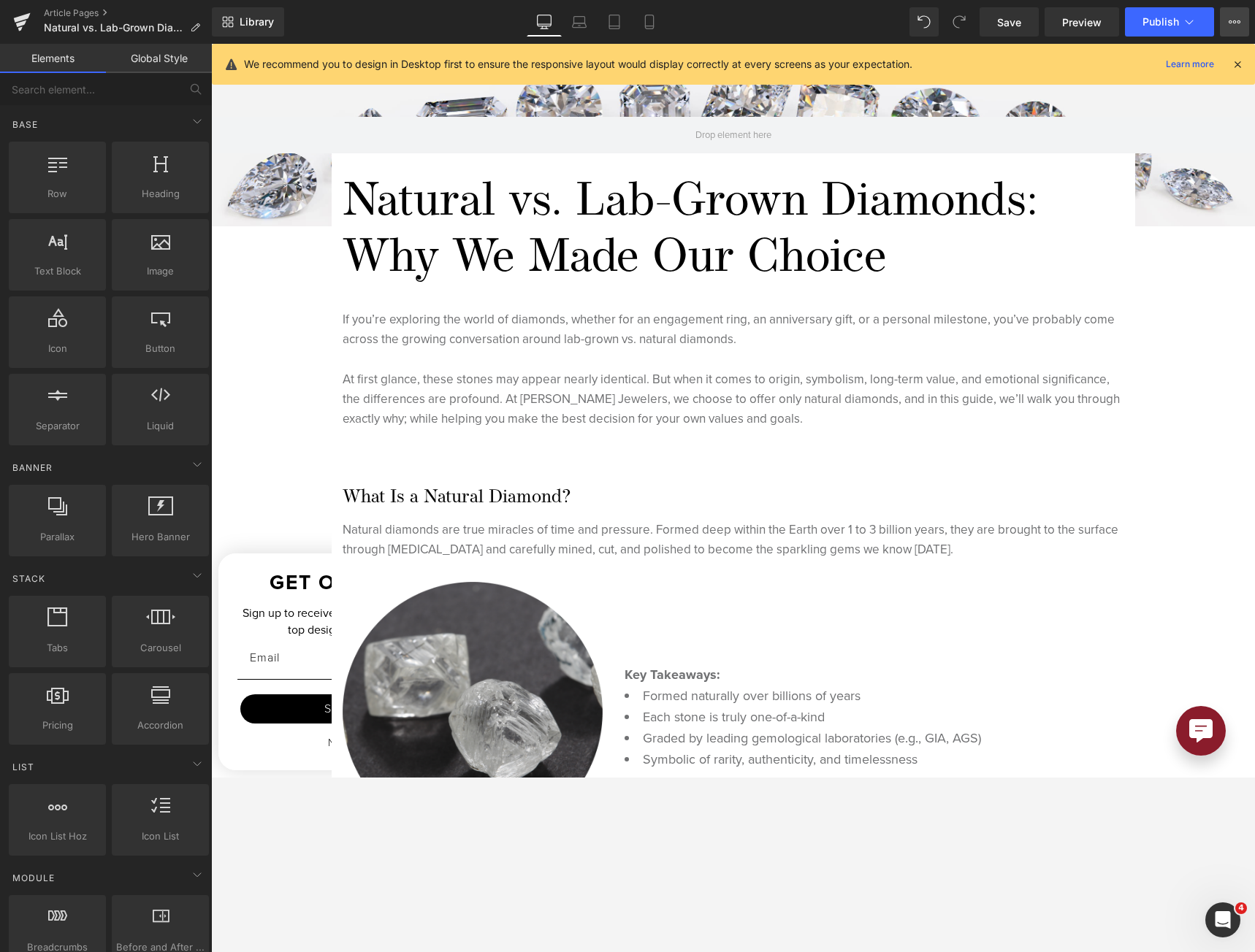
click at [1220, 23] on div "Save Preview Publish Scheduled View Live Page View with current Template Save T…" at bounding box center [1114, 22] width 281 height 29
click at [1222, 24] on button "View Live Page View with current Template Save Template to Library Schedule Pub…" at bounding box center [1234, 22] width 29 height 29
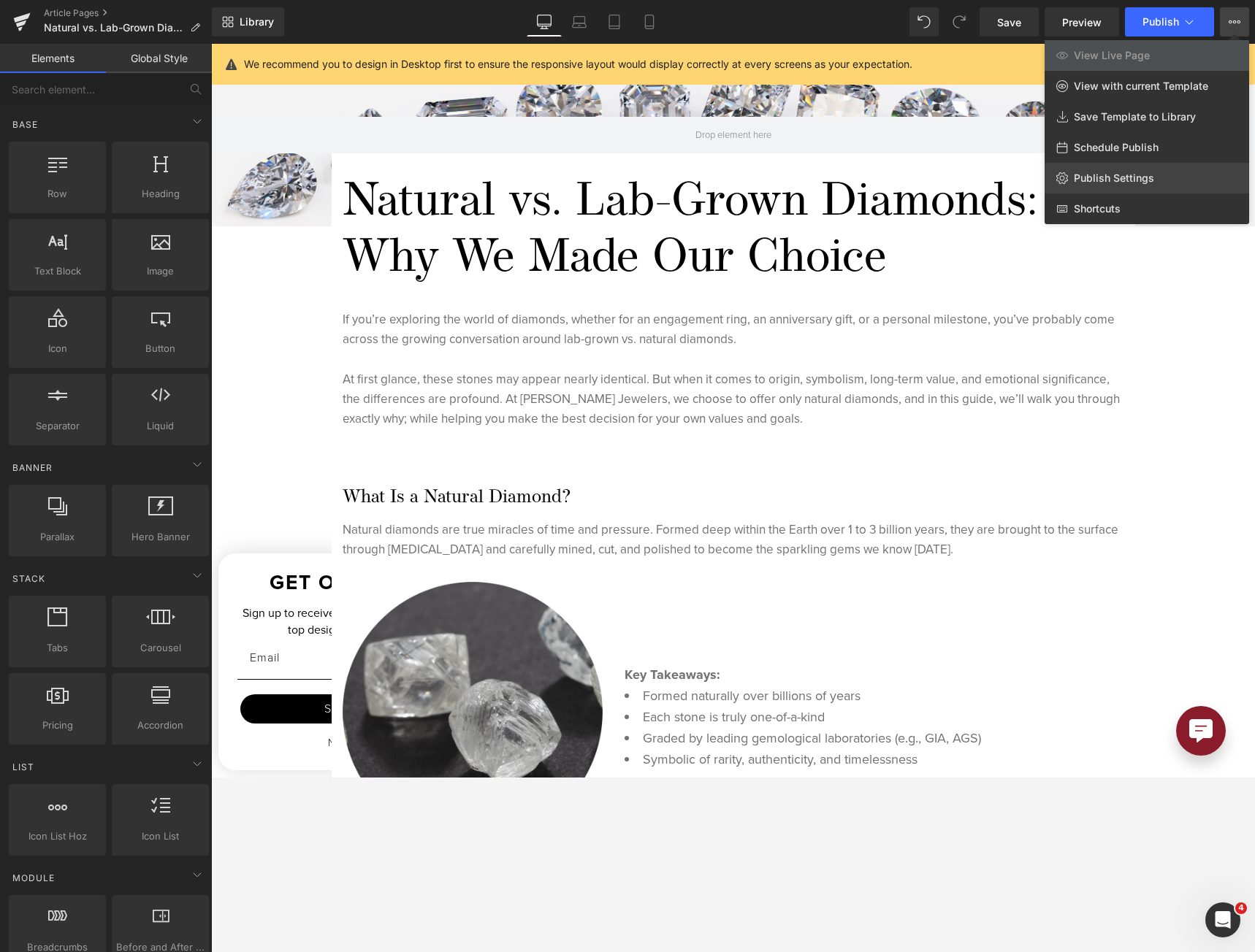
click at [1144, 190] on link "Publish Settings" at bounding box center [1146, 178] width 204 height 30
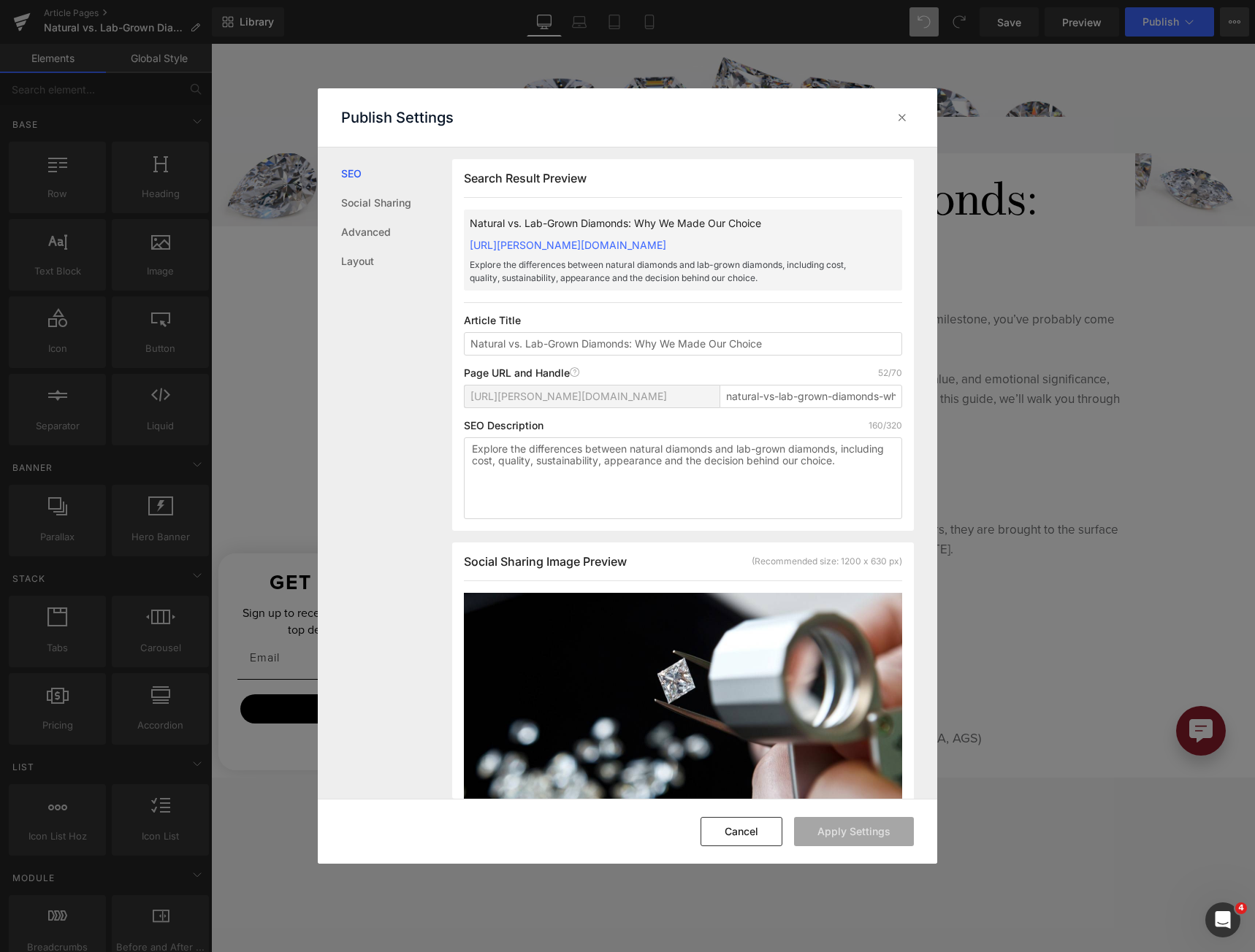
scroll to position [1, 0]
drag, startPoint x: 891, startPoint y: 477, endPoint x: 368, endPoint y: 432, distance: 524.9
click at [368, 436] on div "SEO Social Sharing Advanced Layout Search Result Preview Natural vs. Lab-Grown …" at bounding box center [628, 473] width 620 height 653
click at [754, 355] on input "Natural vs. Lab-Grown Diamonds: Why We Made Our Choice" at bounding box center [682, 343] width 438 height 23
click at [885, 465] on textarea "Explore the differences between natural diamonds and lab-grown diamonds, includ…" at bounding box center [682, 477] width 438 height 82
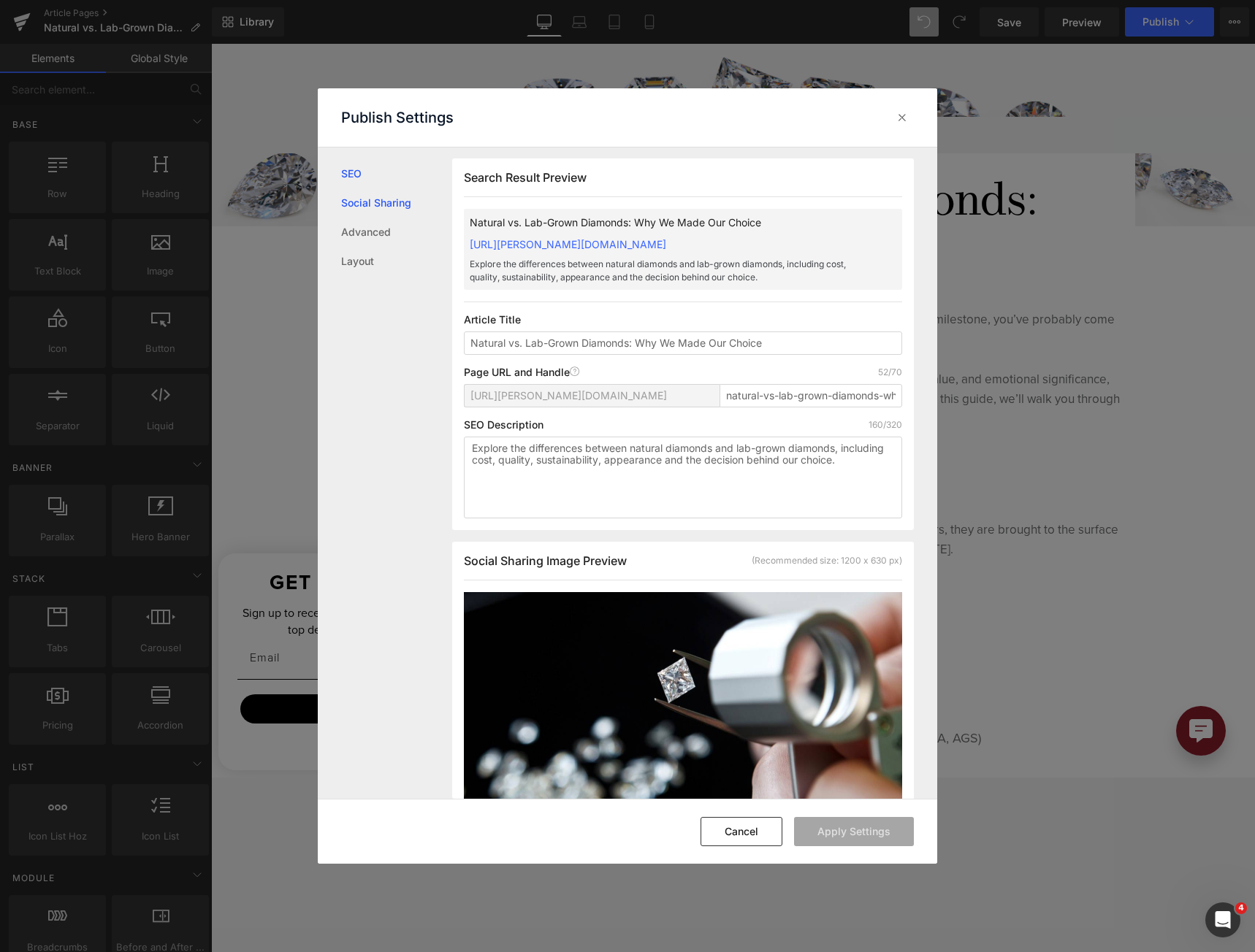
click at [390, 195] on link "Social Sharing" at bounding box center [396, 203] width 111 height 29
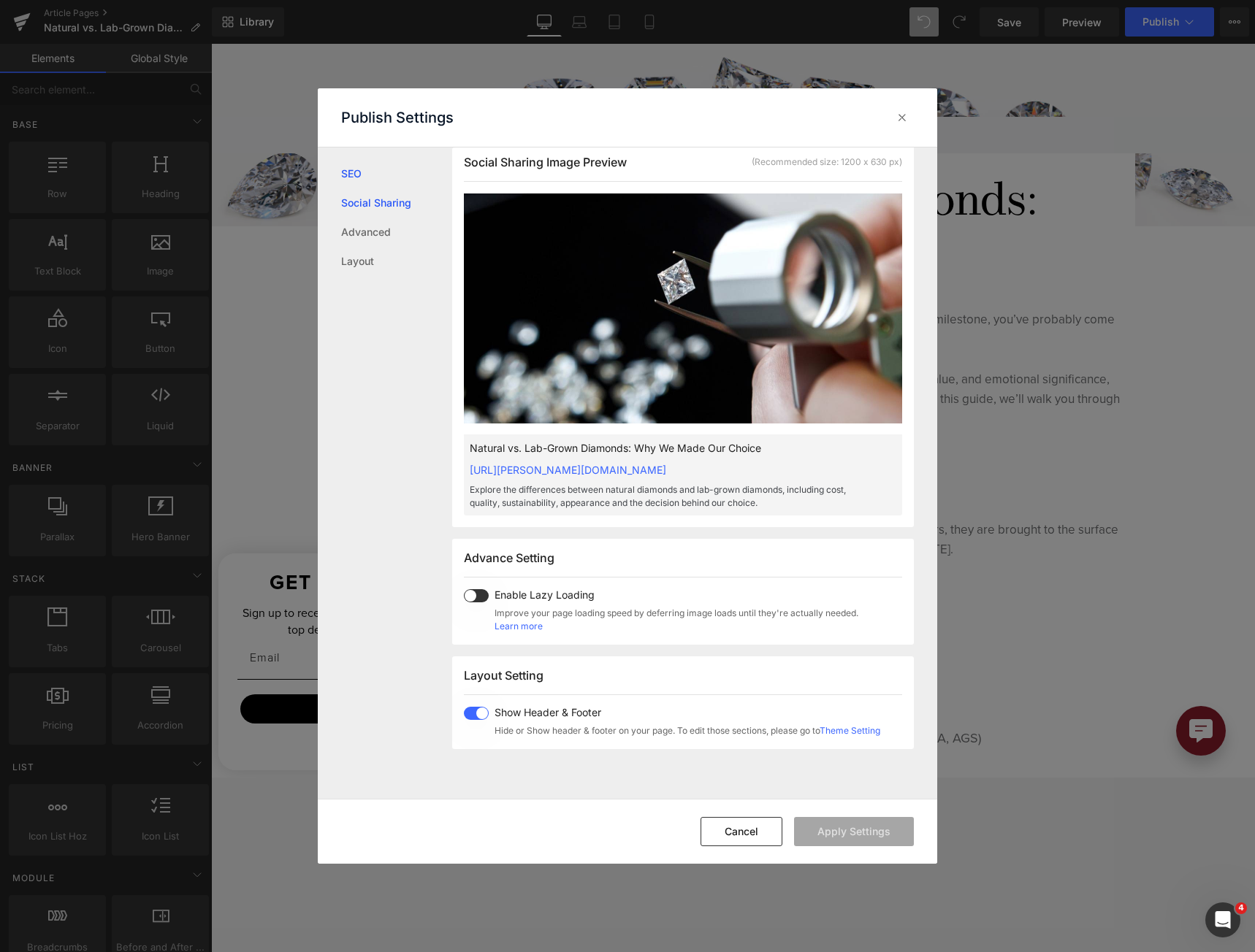
click at [360, 179] on link "SEO" at bounding box center [396, 174] width 111 height 29
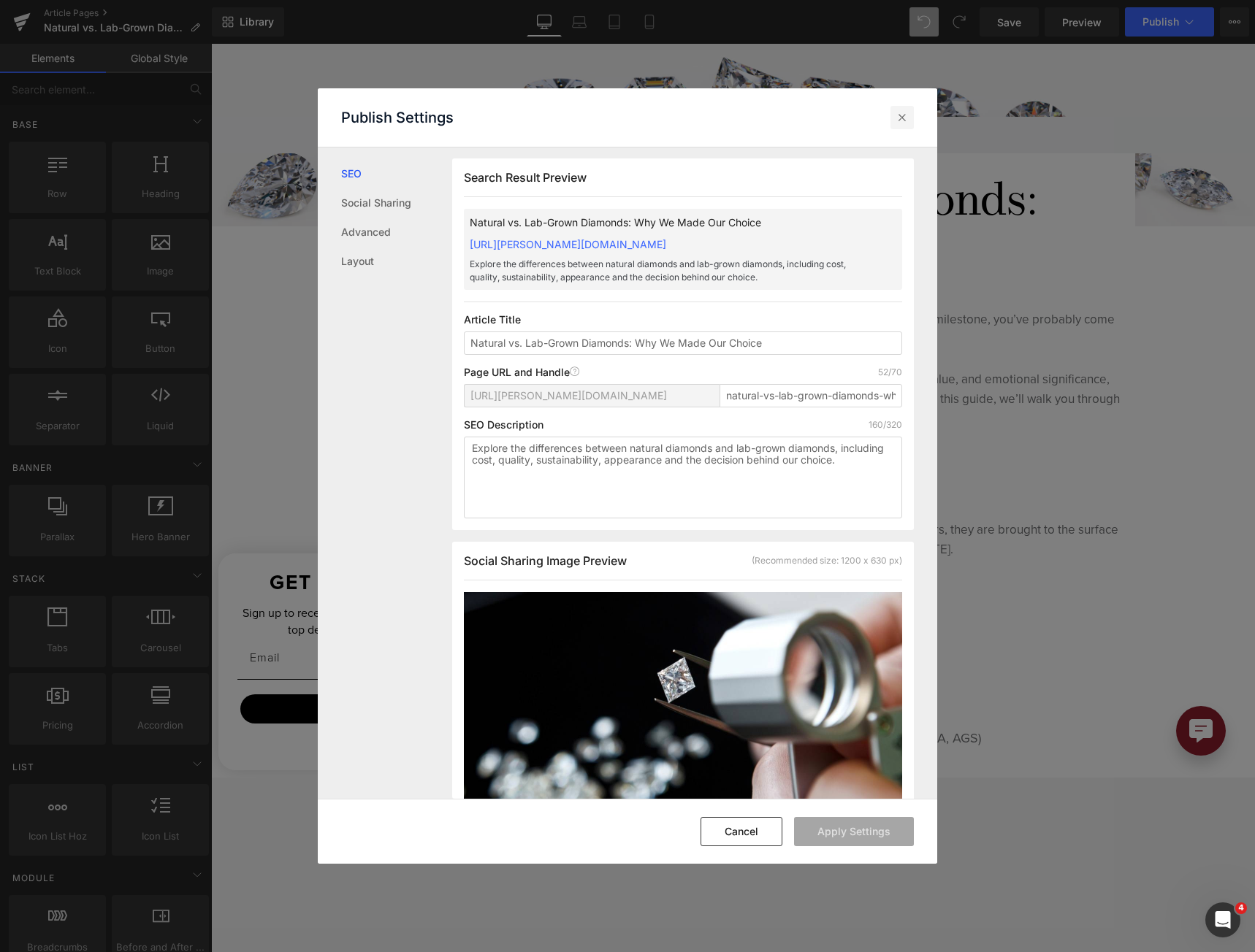
click at [898, 121] on icon at bounding box center [902, 118] width 14 height 14
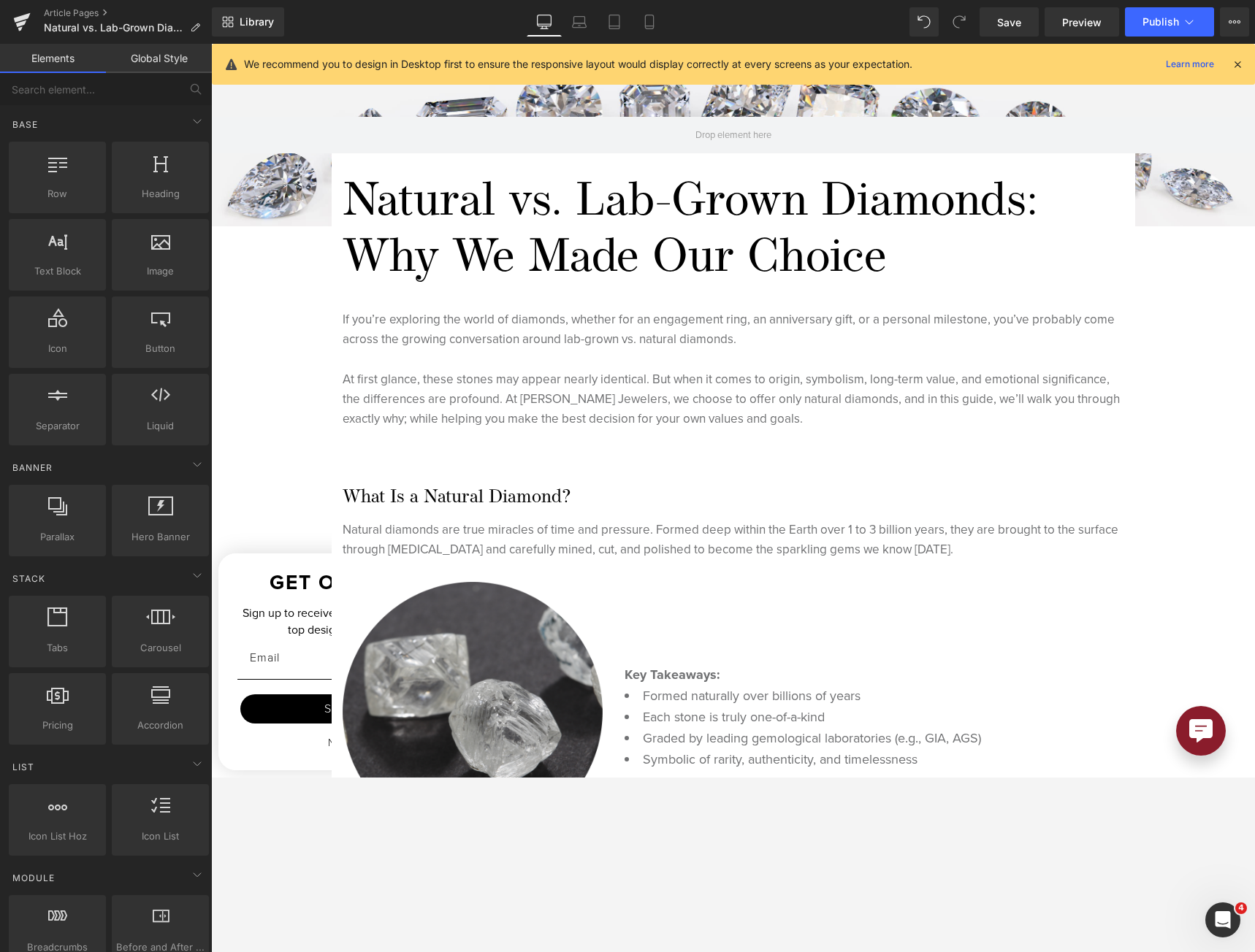
click at [998, 37] on div "Library Desktop Desktop Laptop Tablet Mobile Save Preview Publish Scheduled Vie…" at bounding box center [734, 22] width 1044 height 44
click at [1002, 24] on span "Save" at bounding box center [1009, 22] width 24 height 15
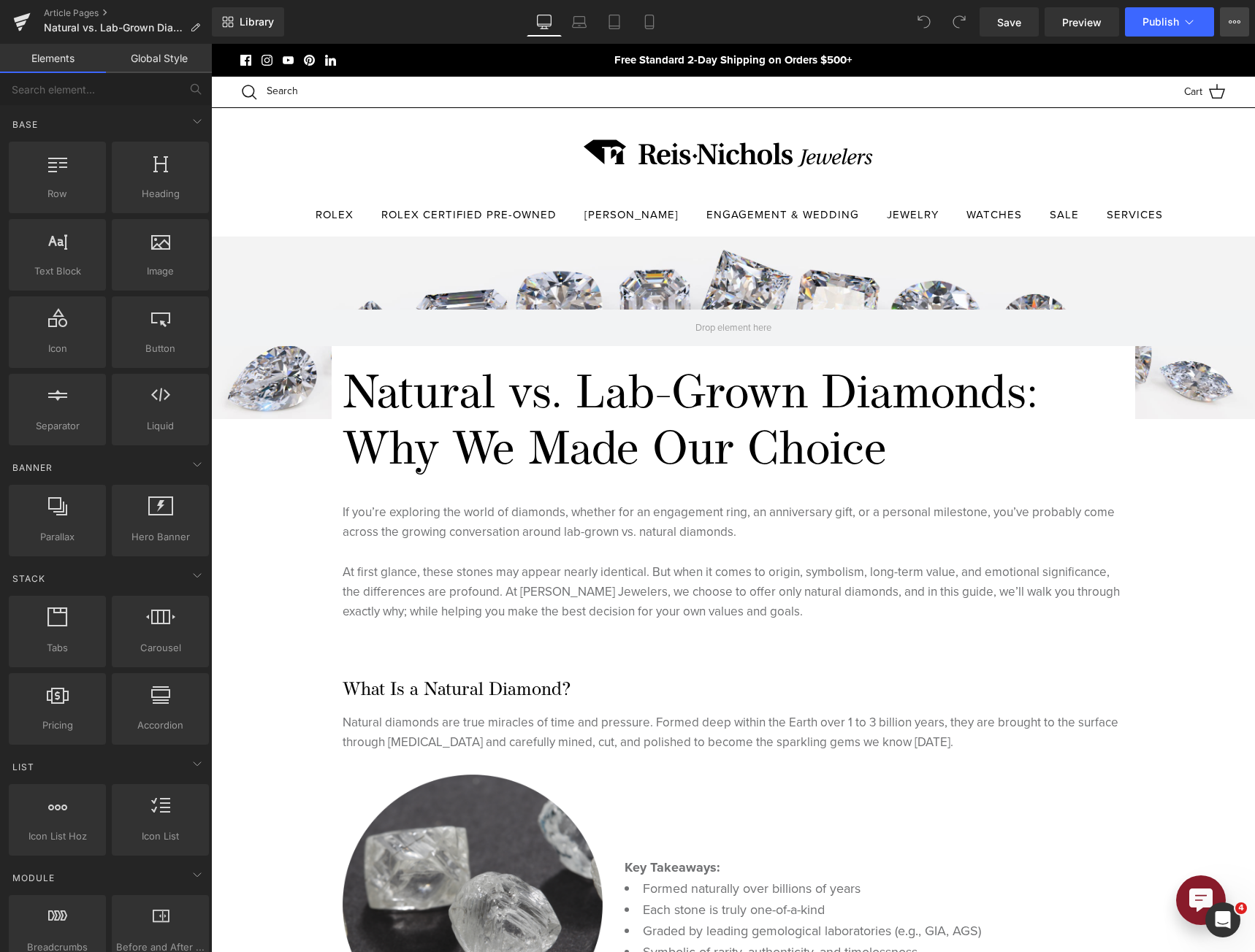
click at [1245, 13] on button "View Live Page View with current Template Save Template to Library Schedule Pub…" at bounding box center [1234, 22] width 29 height 29
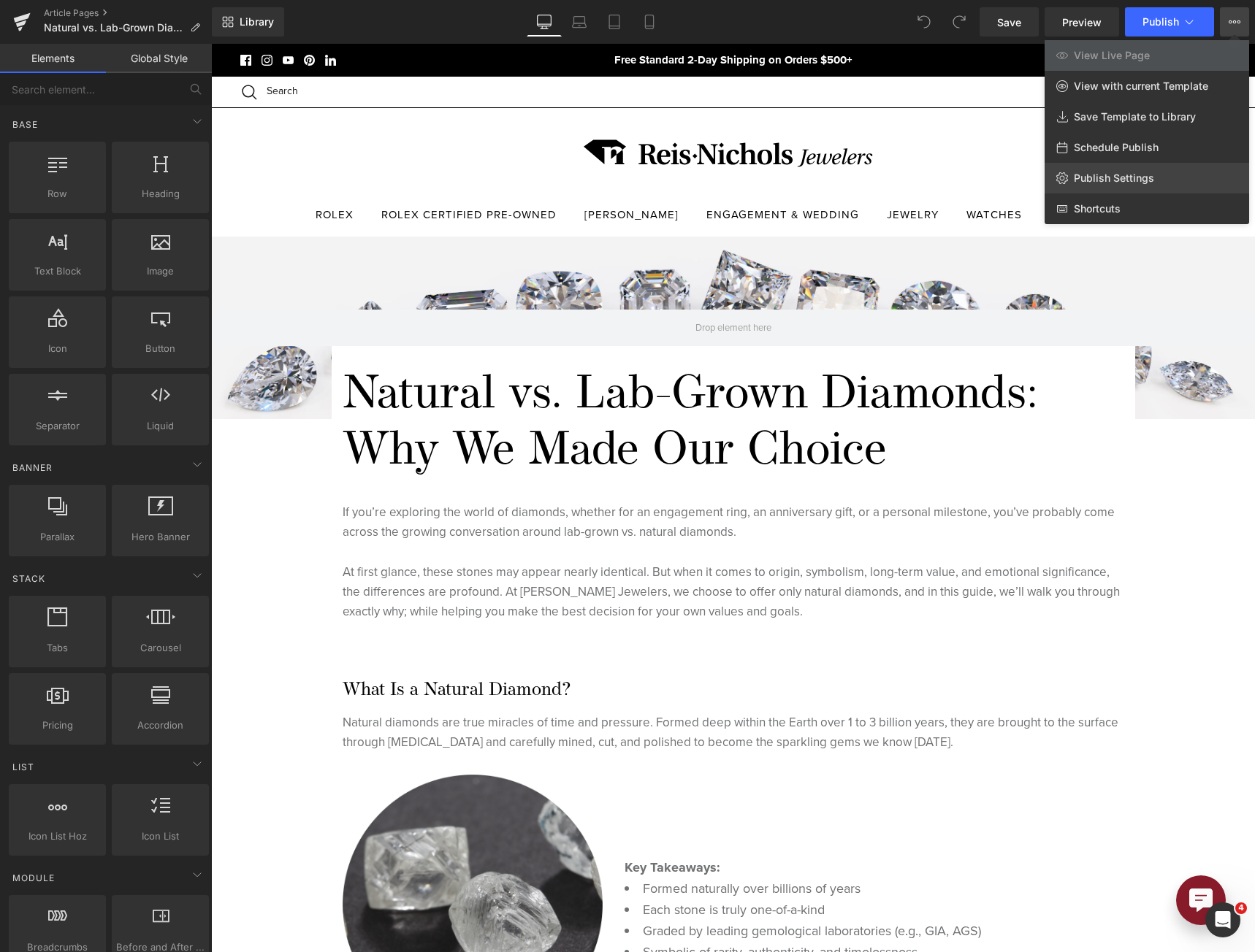
click at [1198, 168] on link "Publish Settings" at bounding box center [1146, 178] width 204 height 30
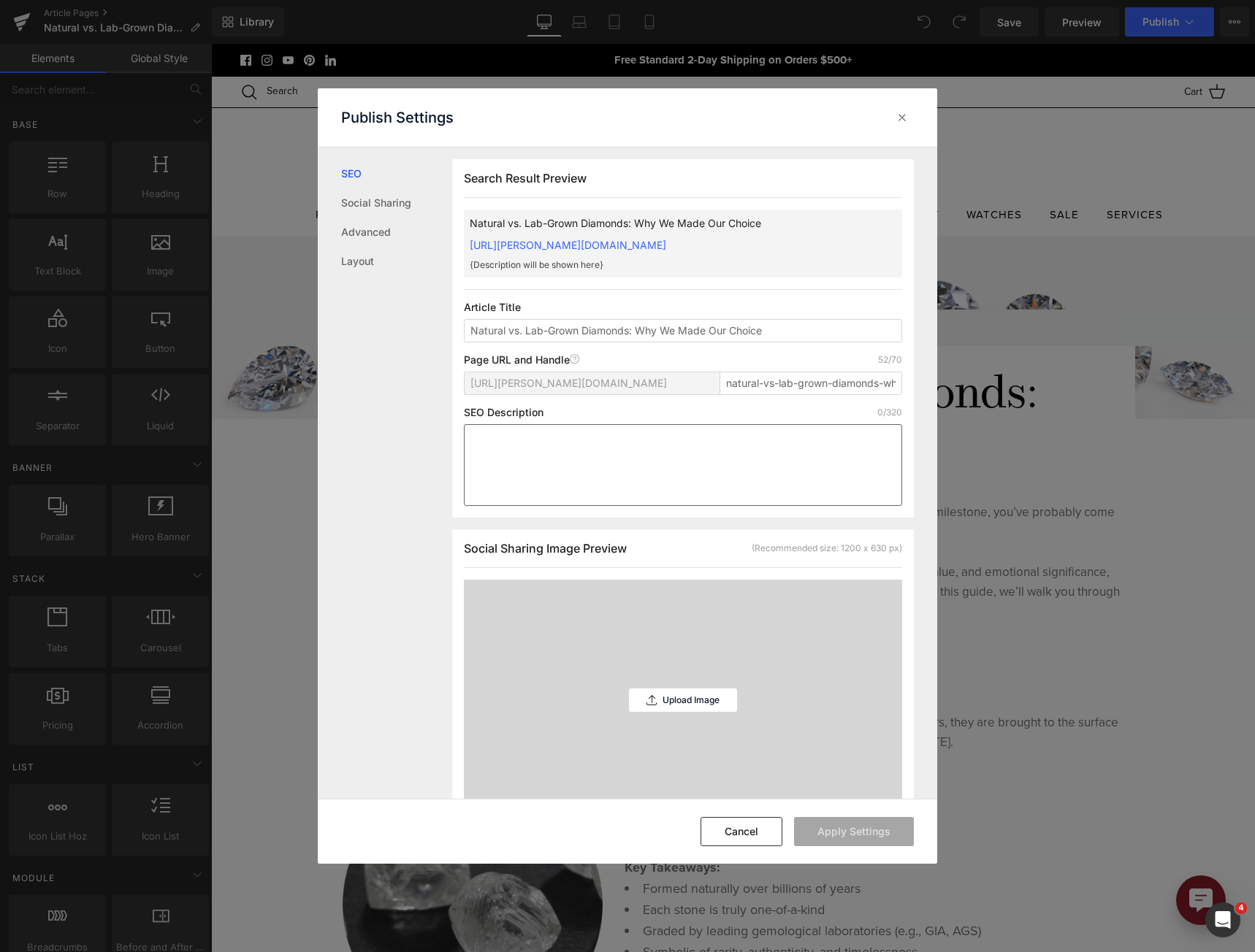
scroll to position [1, 0]
click at [654, 443] on textarea at bounding box center [682, 464] width 438 height 82
paste textarea "Explore the differences between natural diamonds and lab-grown diamonds, includ…"
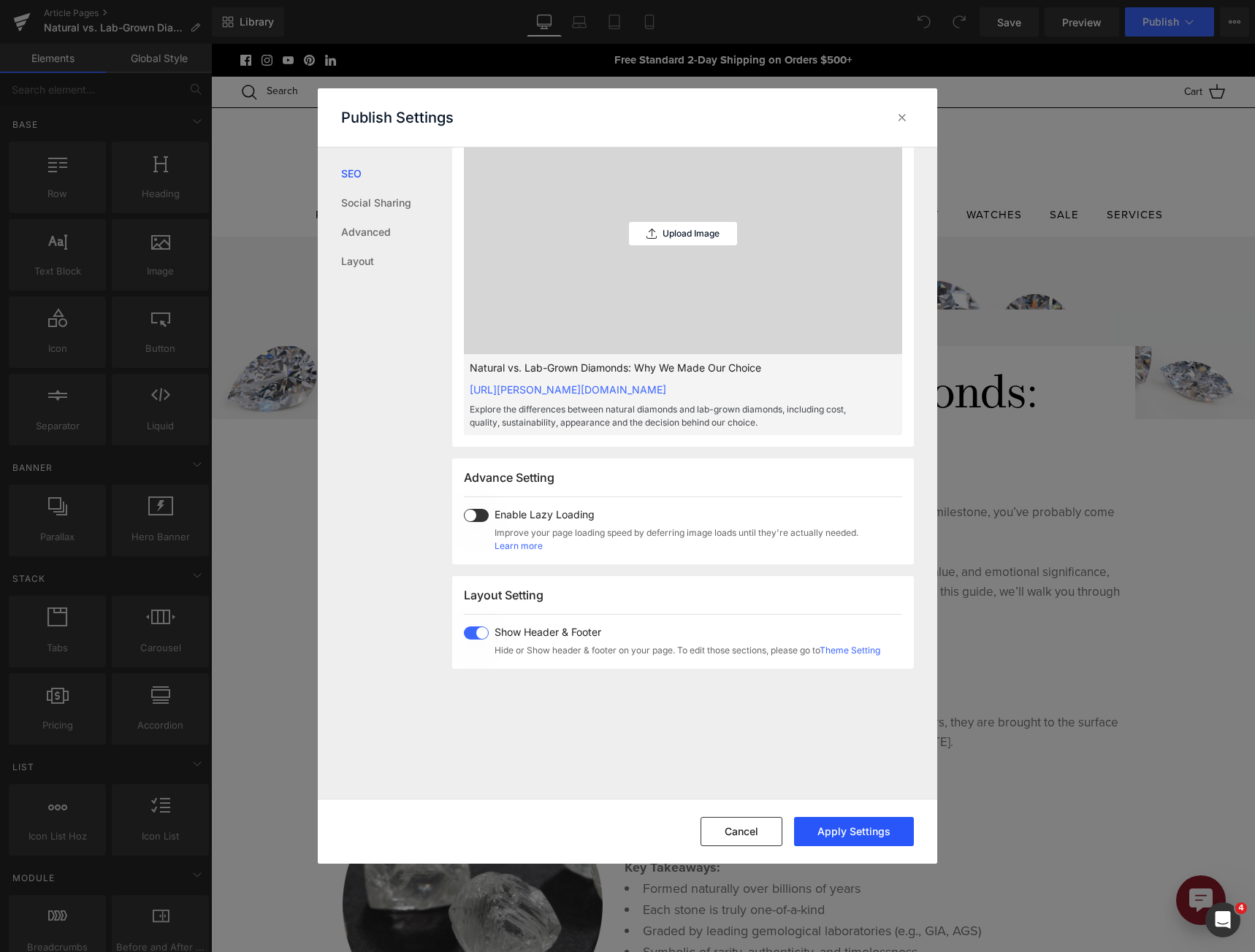
scroll to position [658, 0]
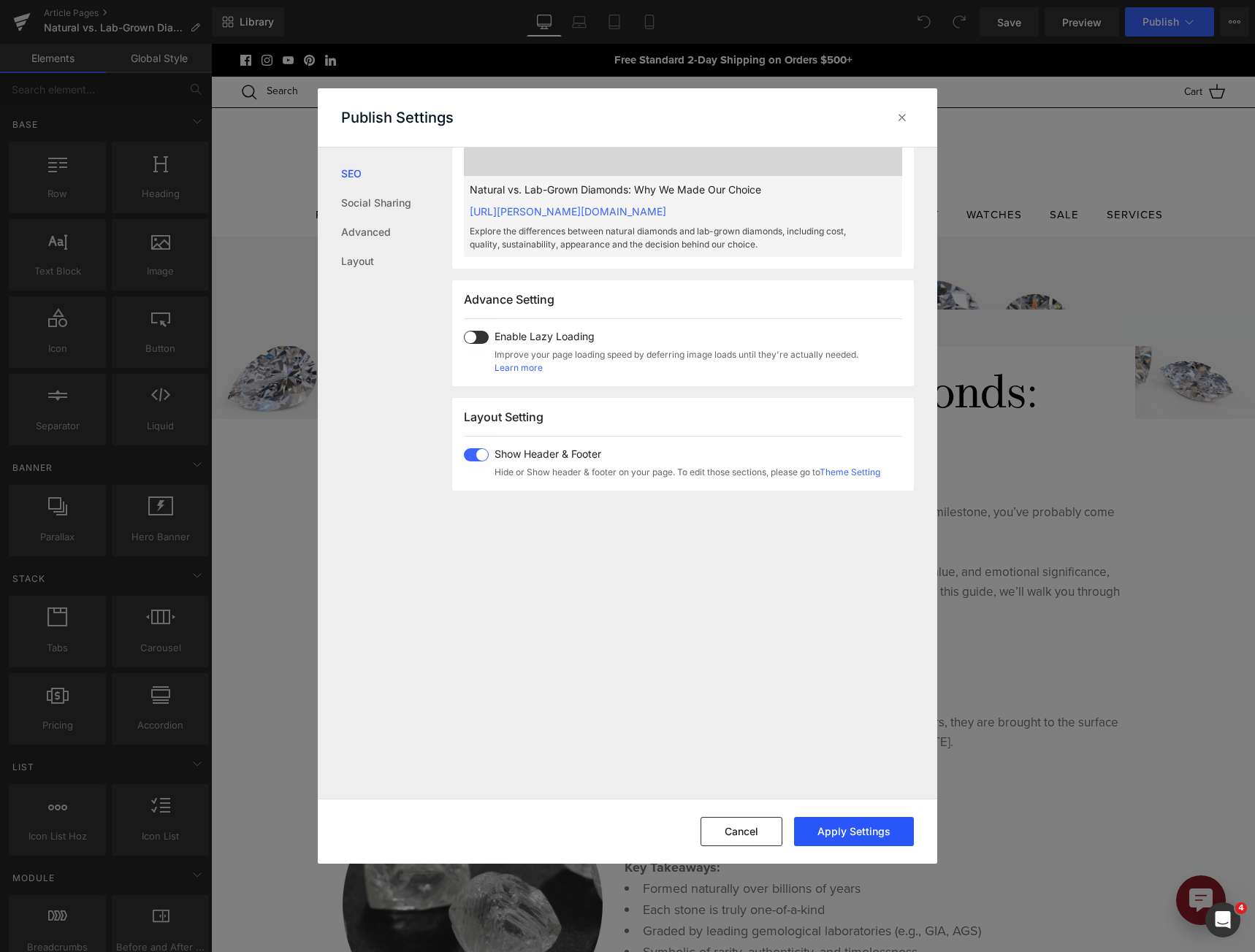
type textarea "Explore the differences between natural diamonds and lab-grown diamonds, includ…"
click at [861, 829] on button "Apply Settings" at bounding box center [855, 832] width 120 height 29
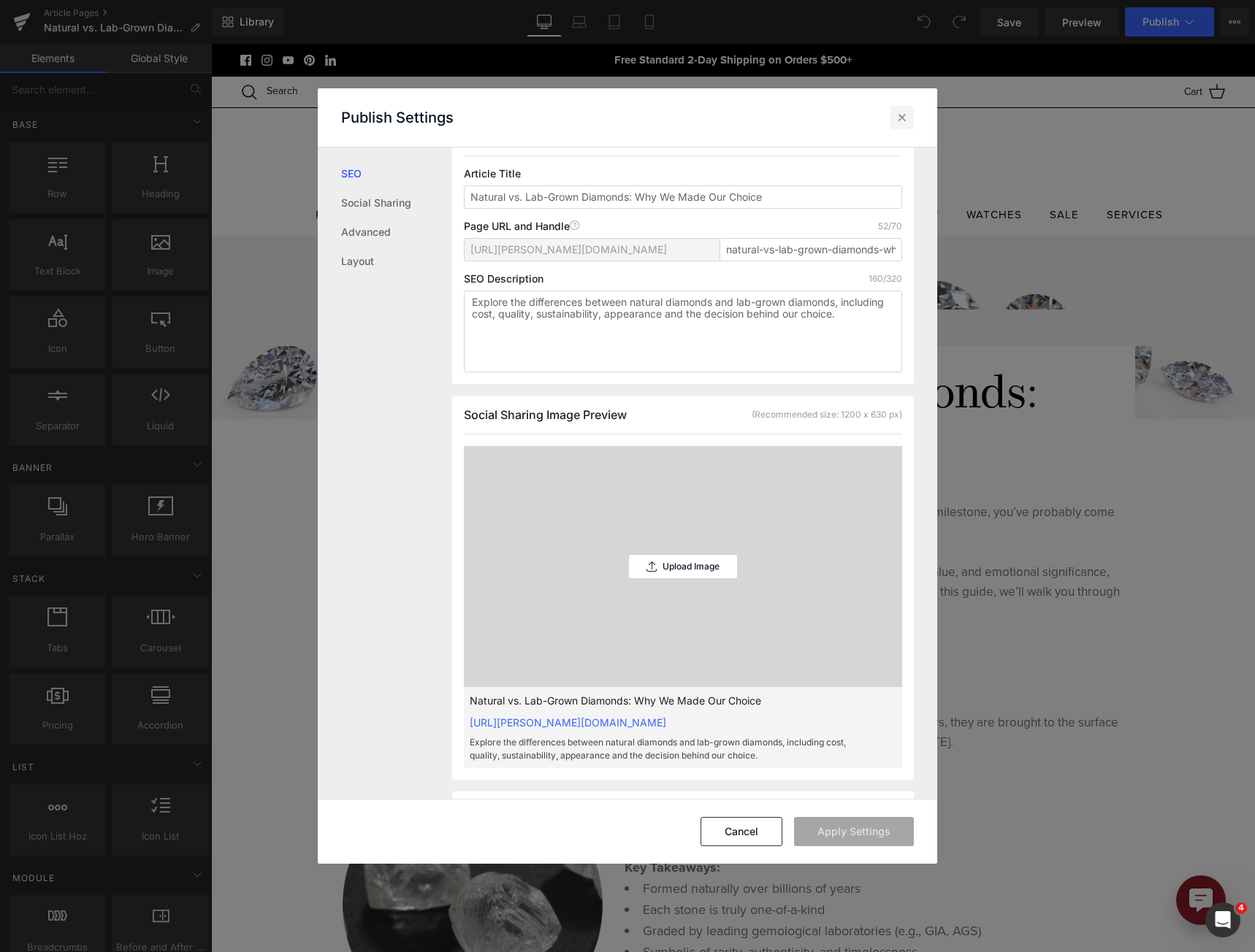
drag, startPoint x: 903, startPoint y: 116, endPoint x: 688, endPoint y: 77, distance: 218.5
click at [903, 116] on icon at bounding box center [902, 118] width 14 height 14
